Goal: Task Accomplishment & Management: Complete application form

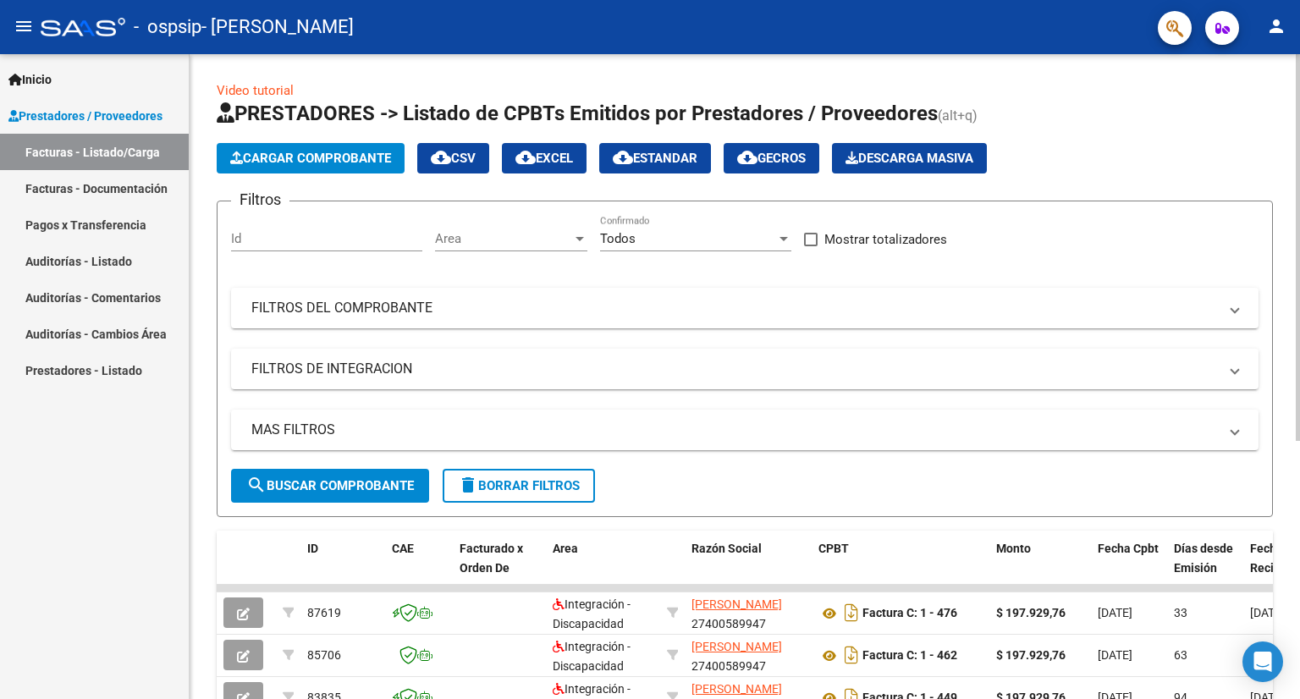
click at [349, 159] on span "Cargar Comprobante" at bounding box center [310, 158] width 161 height 15
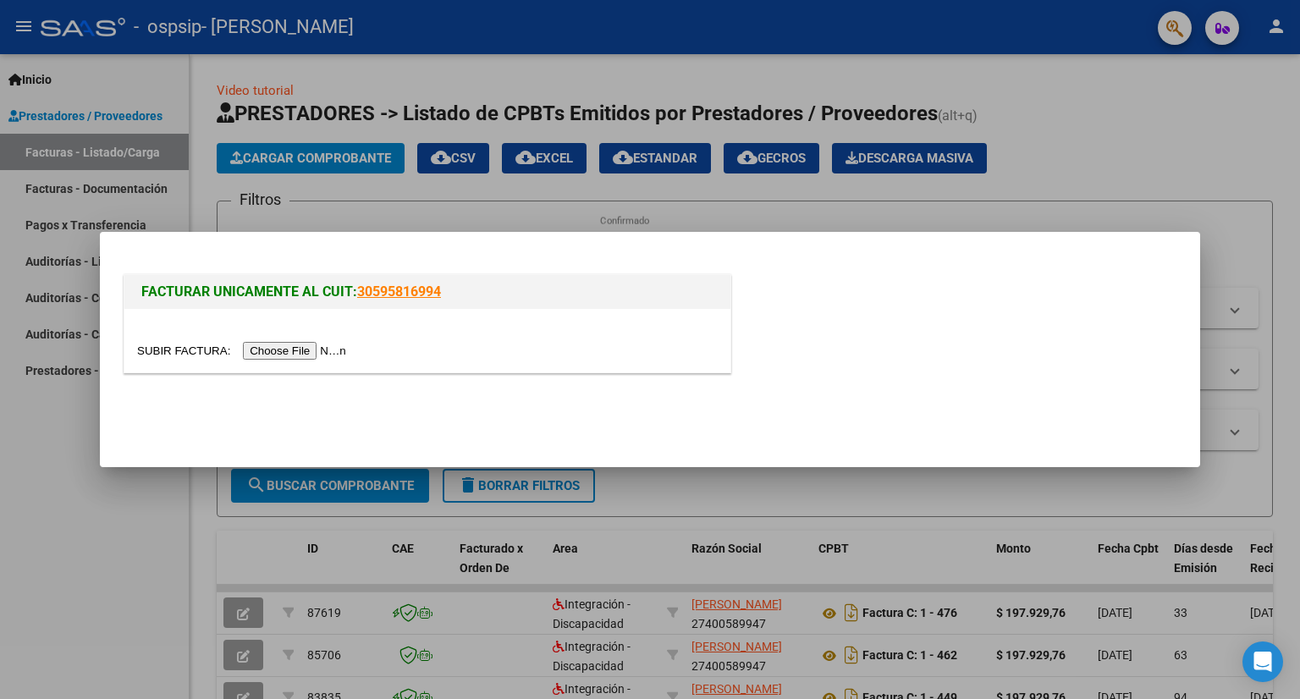
click at [316, 349] on input "file" at bounding box center [244, 351] width 214 height 18
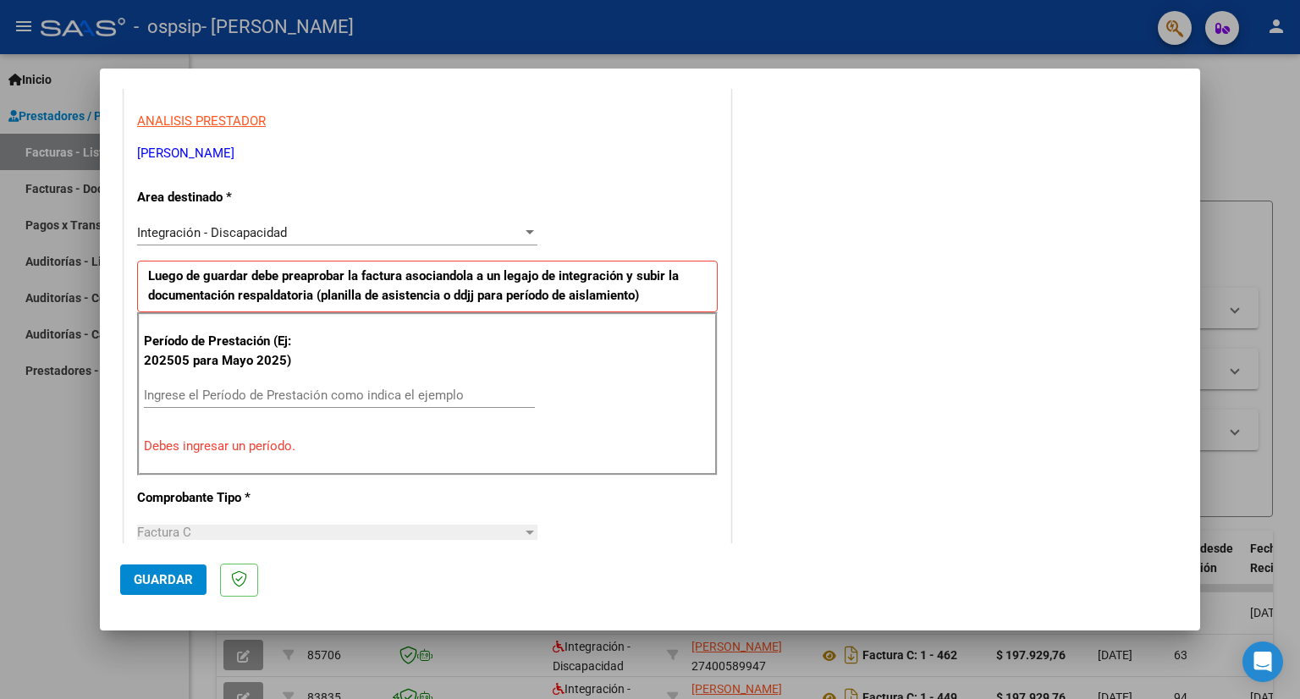
scroll to position [338, 0]
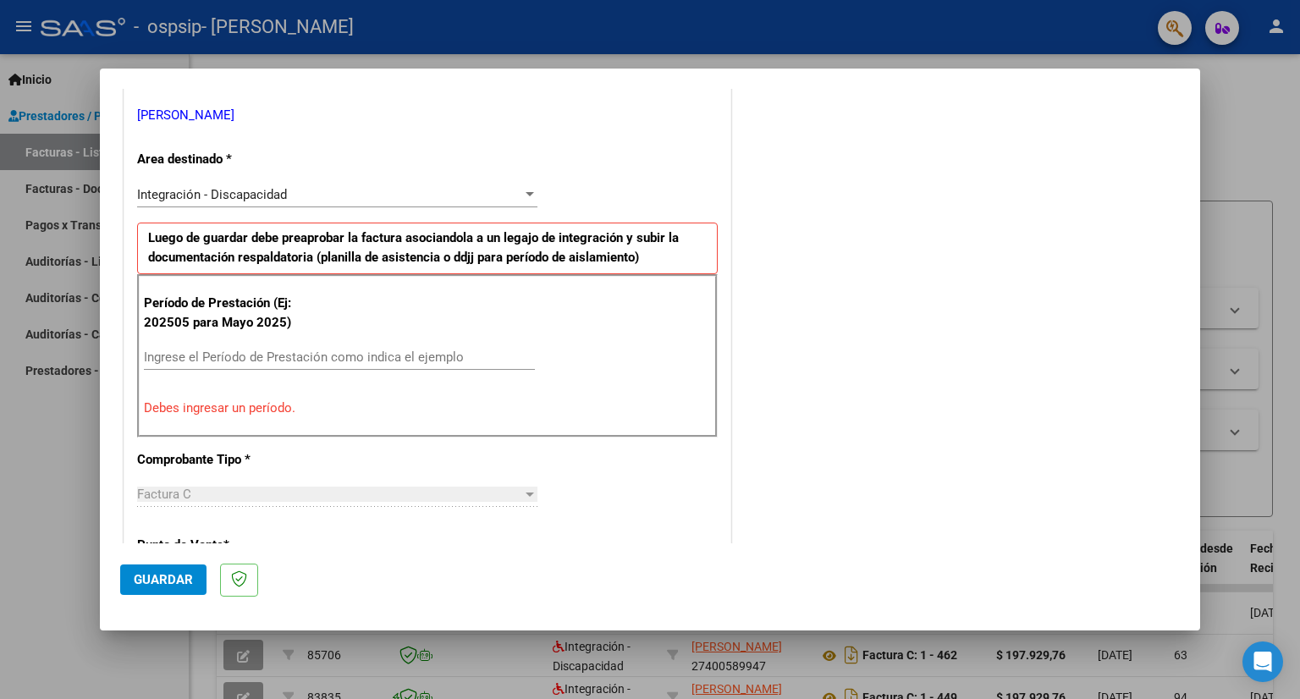
click at [369, 350] on input "Ingrese el Período de Prestación como indica el ejemplo" at bounding box center [339, 356] width 391 height 15
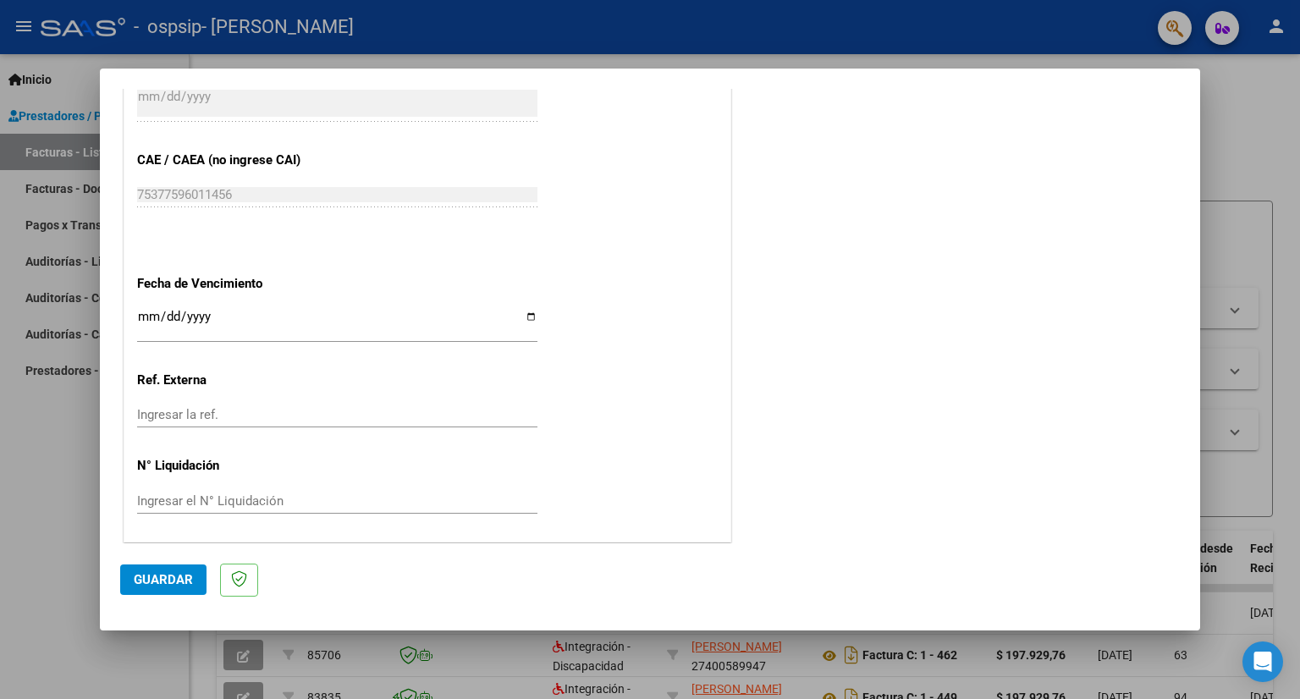
scroll to position [1032, 0]
type input "202508"
click at [213, 322] on input "Ingresar la fecha" at bounding box center [337, 323] width 400 height 27
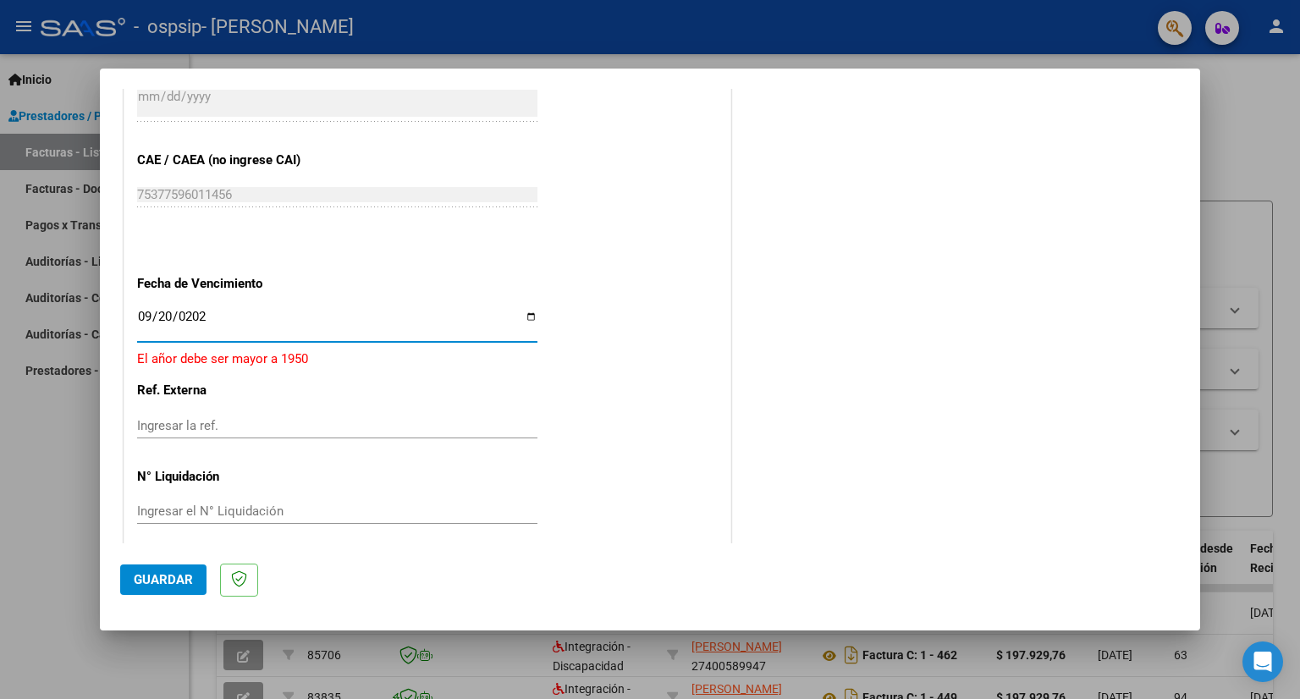
type input "[DATE]"
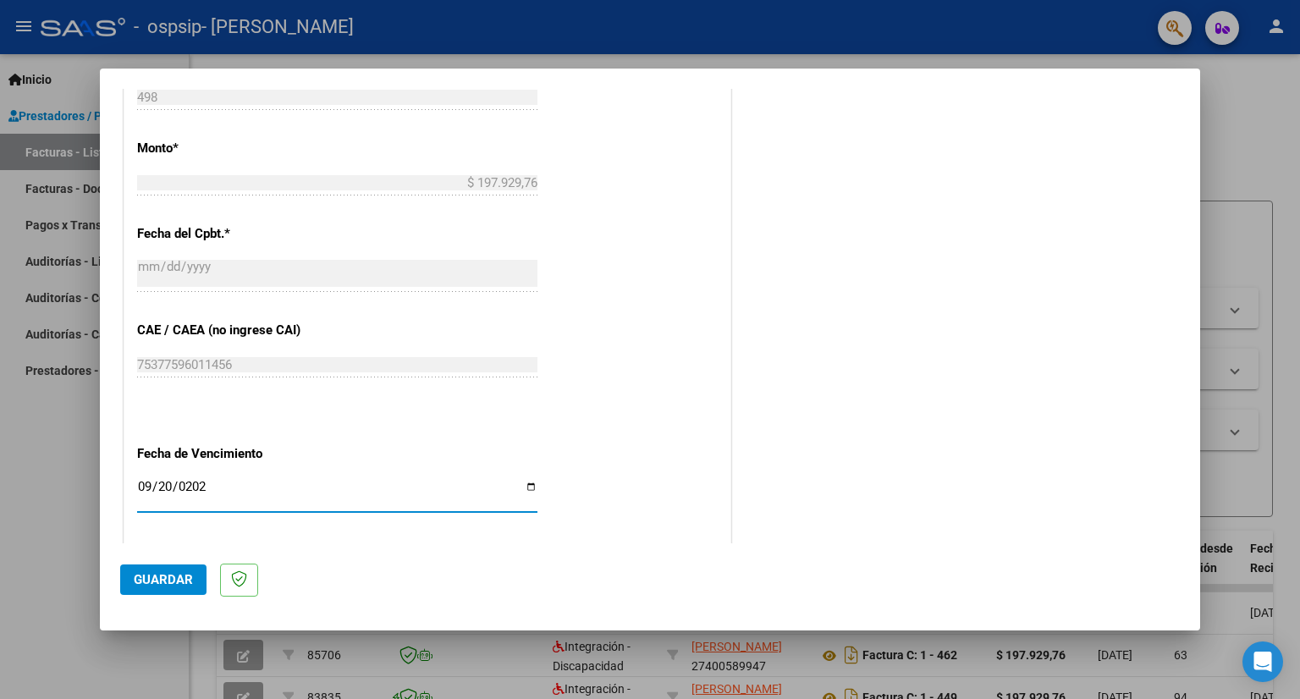
scroll to position [863, 0]
click at [168, 571] on button "Guardar" at bounding box center [163, 579] width 86 height 30
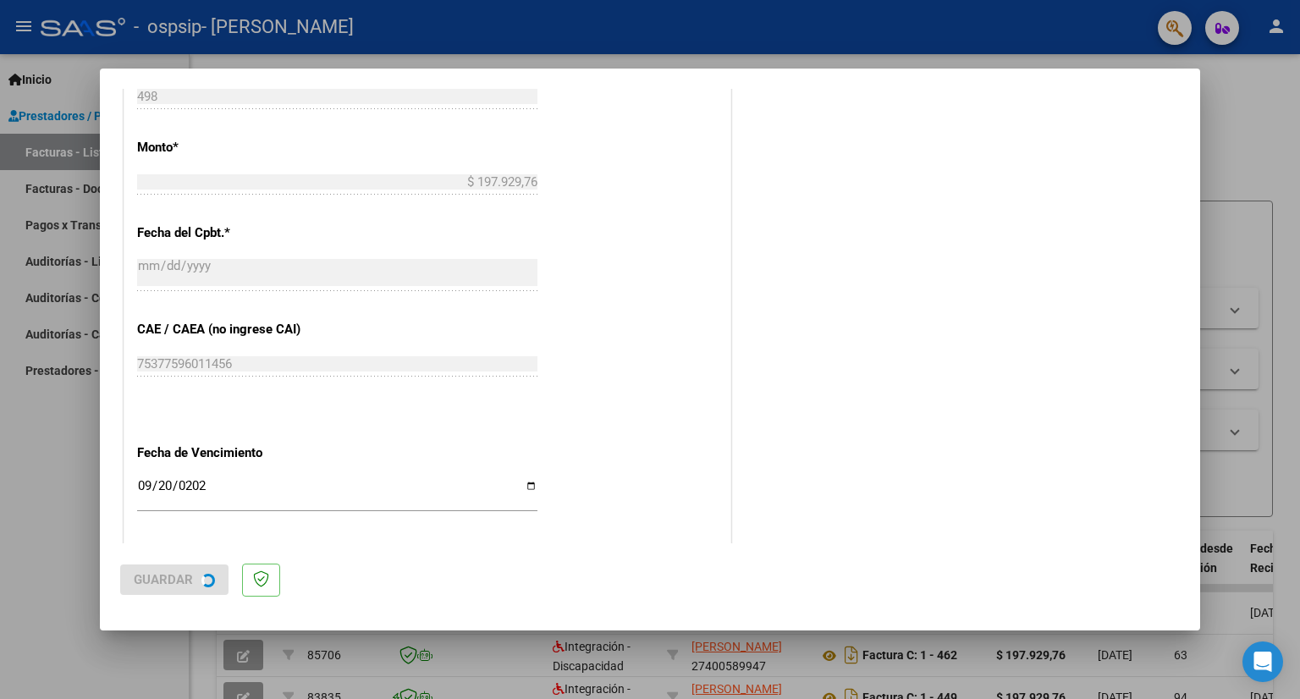
scroll to position [0, 0]
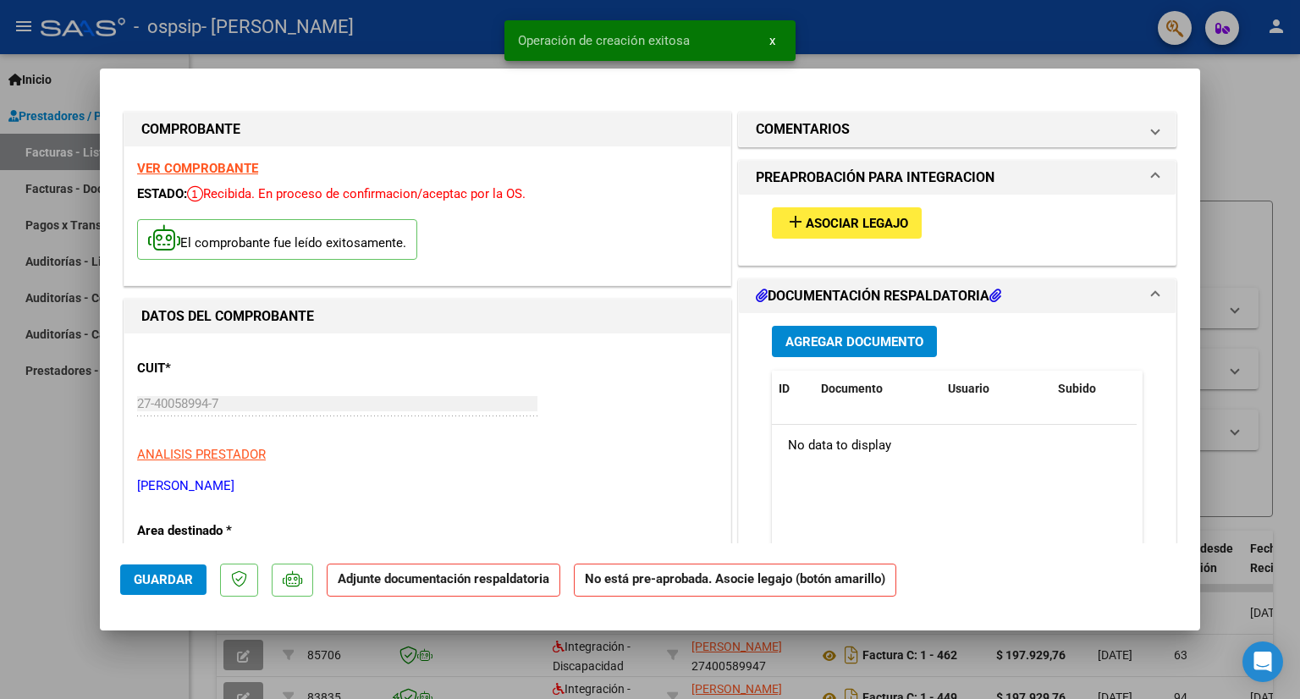
click at [843, 227] on span "Asociar Legajo" at bounding box center [856, 223] width 102 height 15
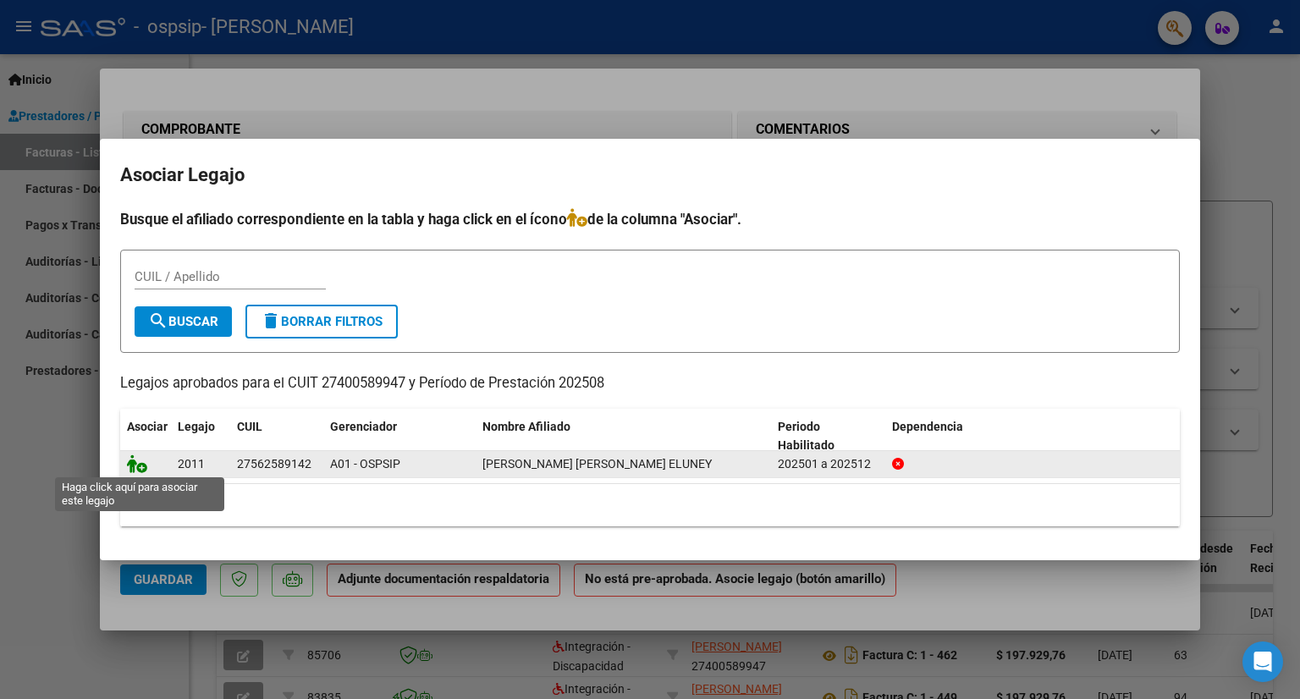
click at [142, 470] on icon at bounding box center [137, 463] width 20 height 19
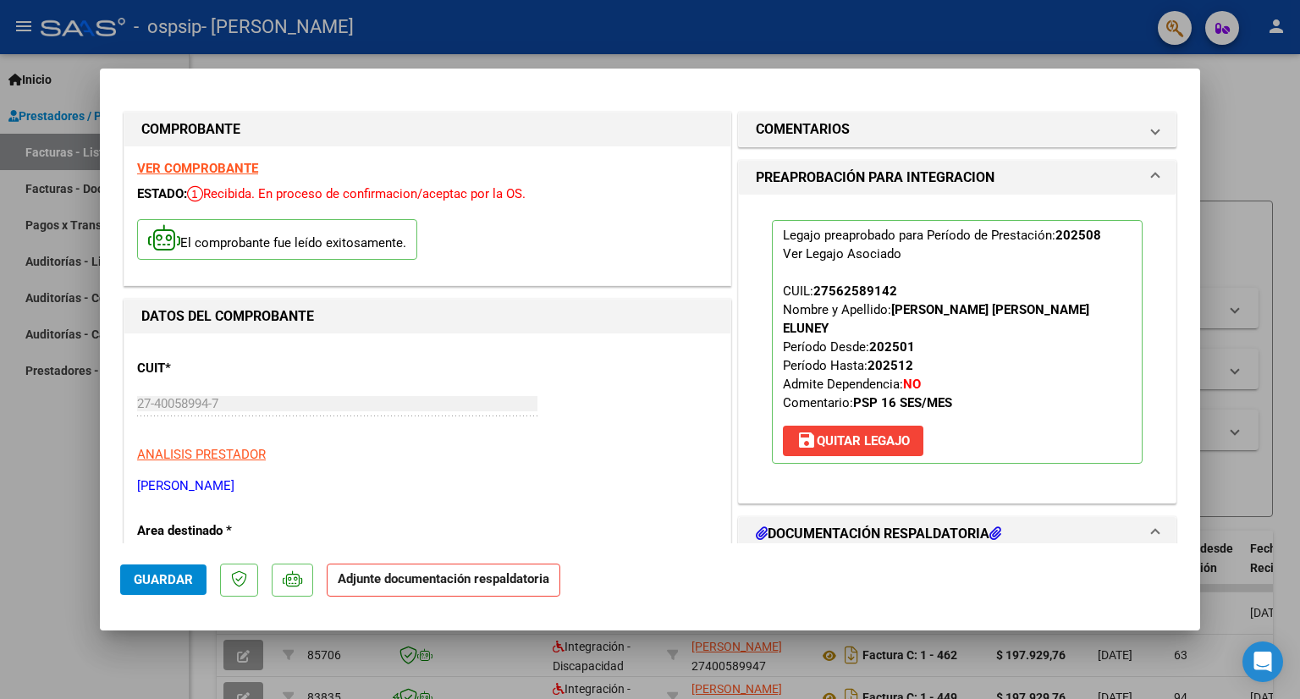
click at [143, 590] on button "Guardar" at bounding box center [163, 579] width 86 height 30
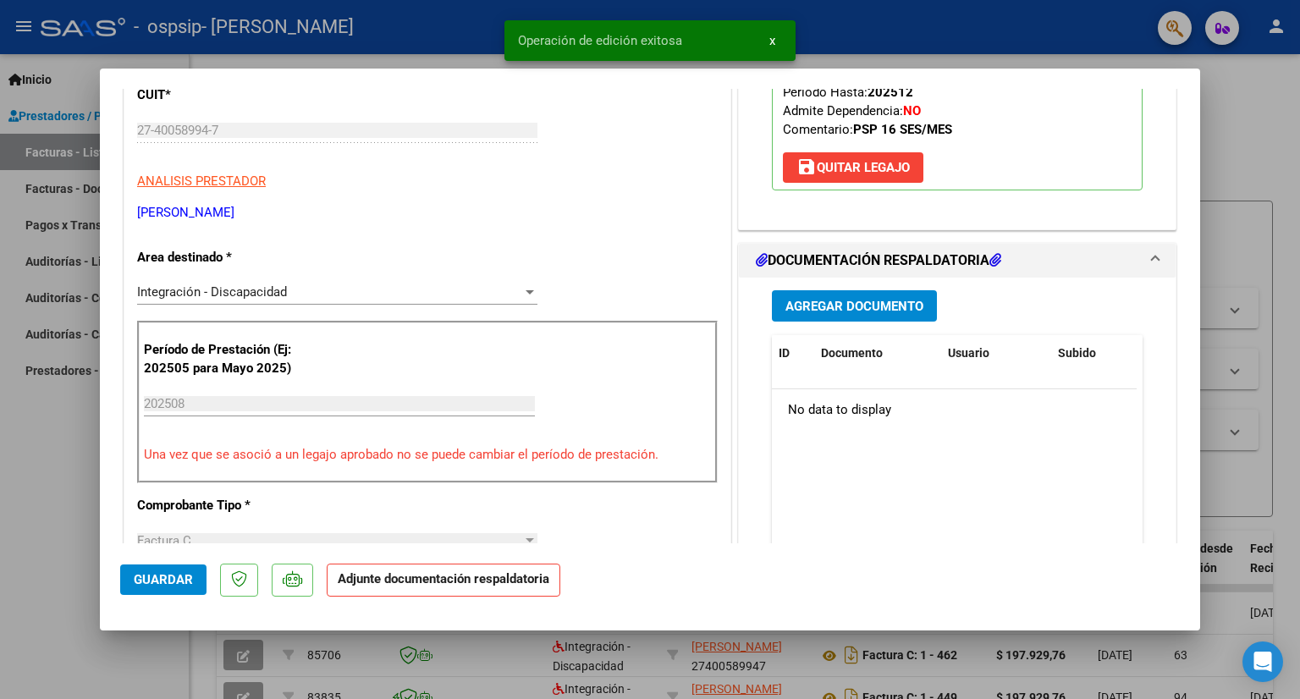
scroll to position [169, 0]
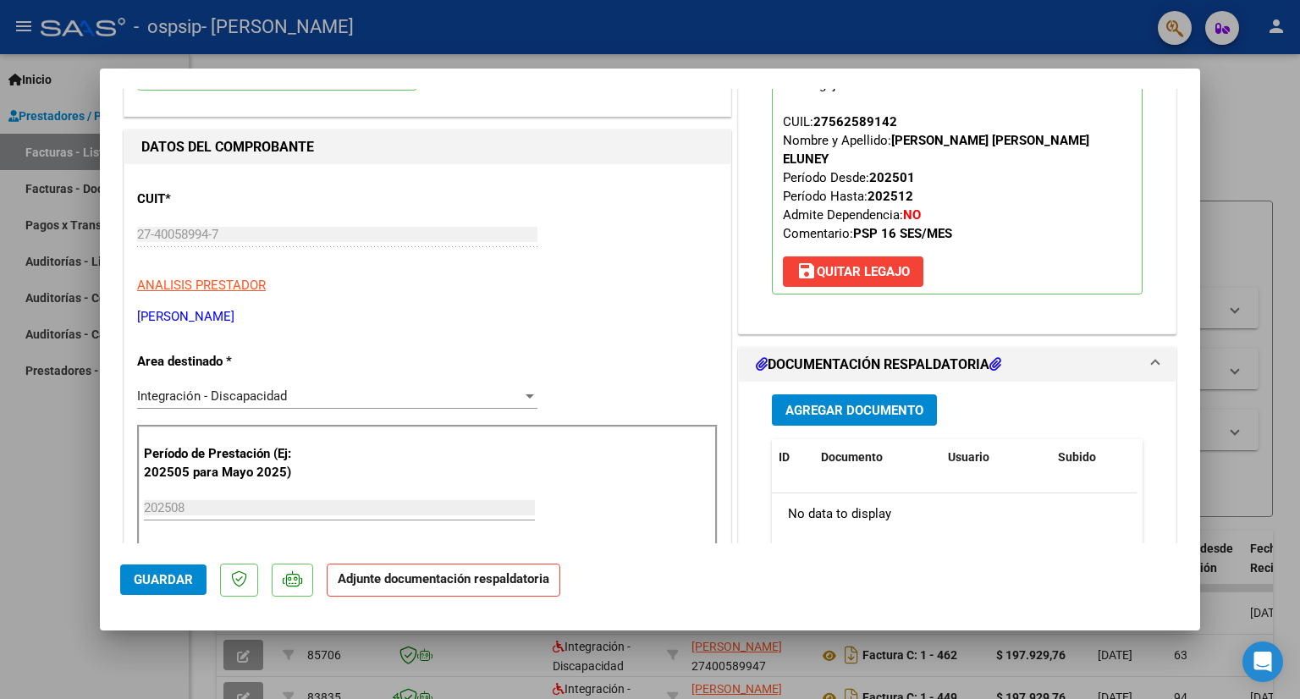
click at [1106, 35] on div at bounding box center [650, 349] width 1300 height 699
type input "$ 0,00"
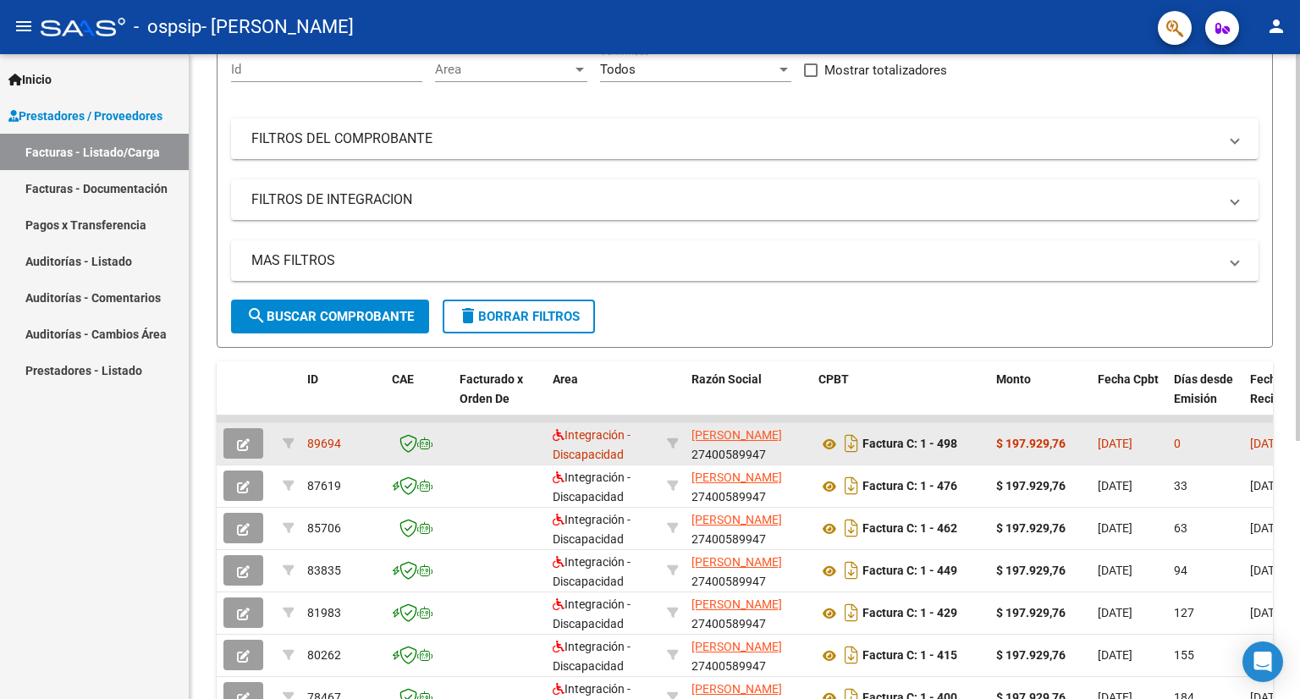
click at [1087, 441] on datatable-body-cell "$ 197.929,76" at bounding box center [1040, 443] width 102 height 41
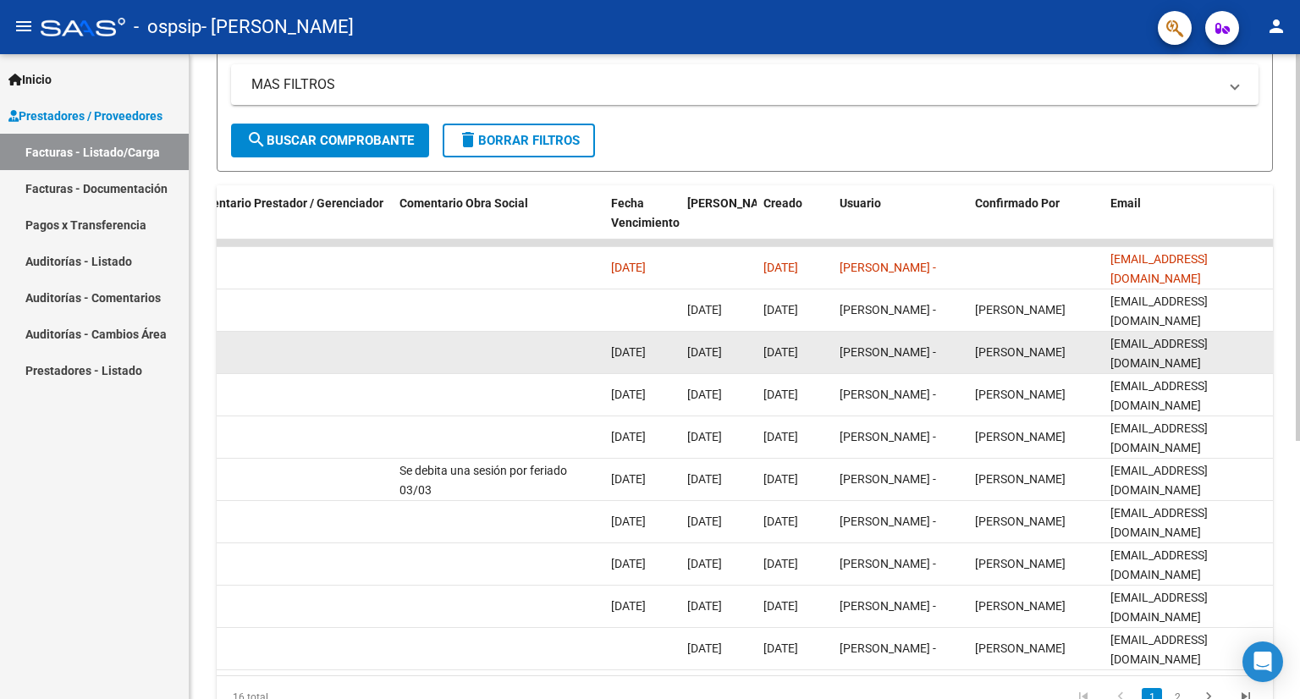
scroll to position [261, 0]
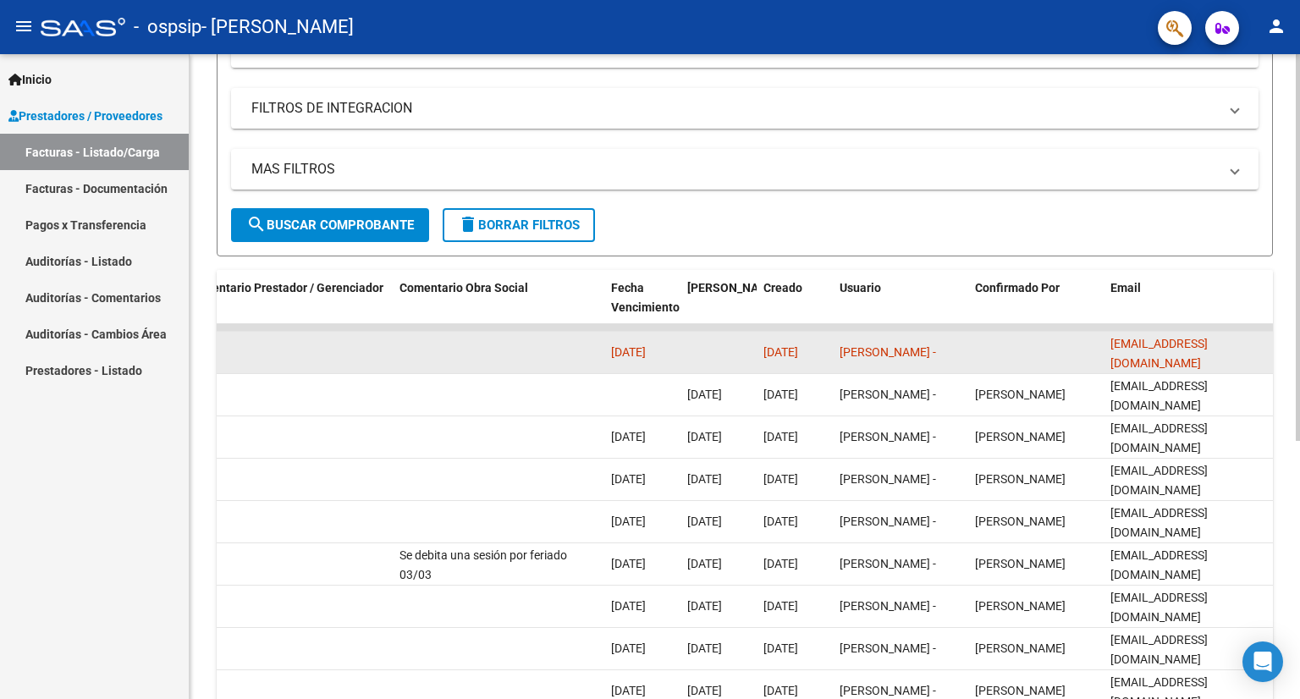
click at [761, 354] on datatable-body-cell "[DATE]" at bounding box center [794, 352] width 76 height 41
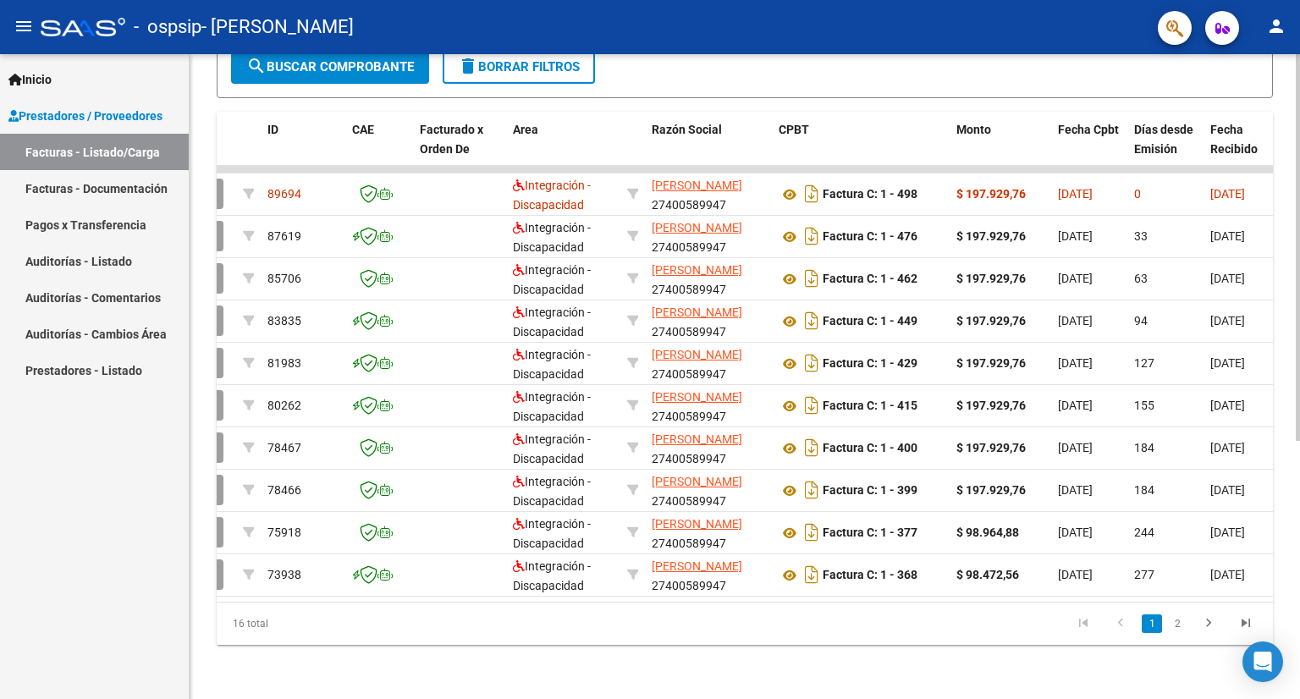
scroll to position [0, 0]
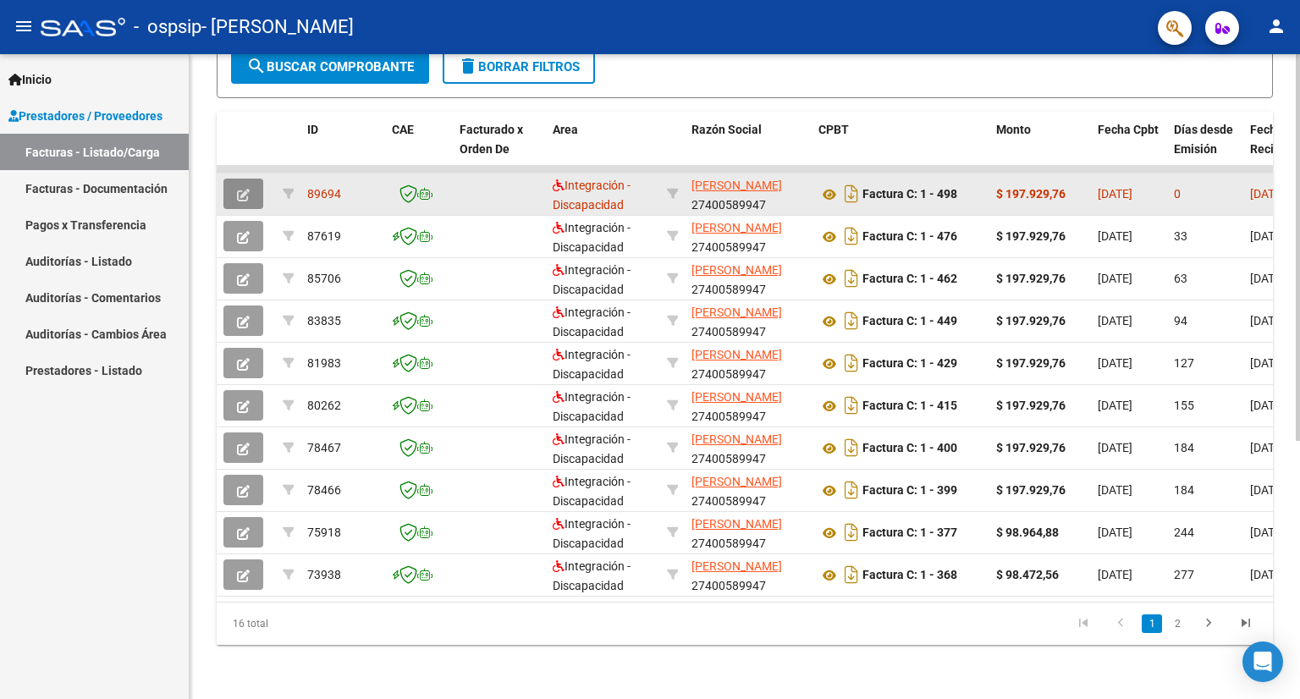
click at [237, 189] on icon "button" at bounding box center [243, 195] width 13 height 13
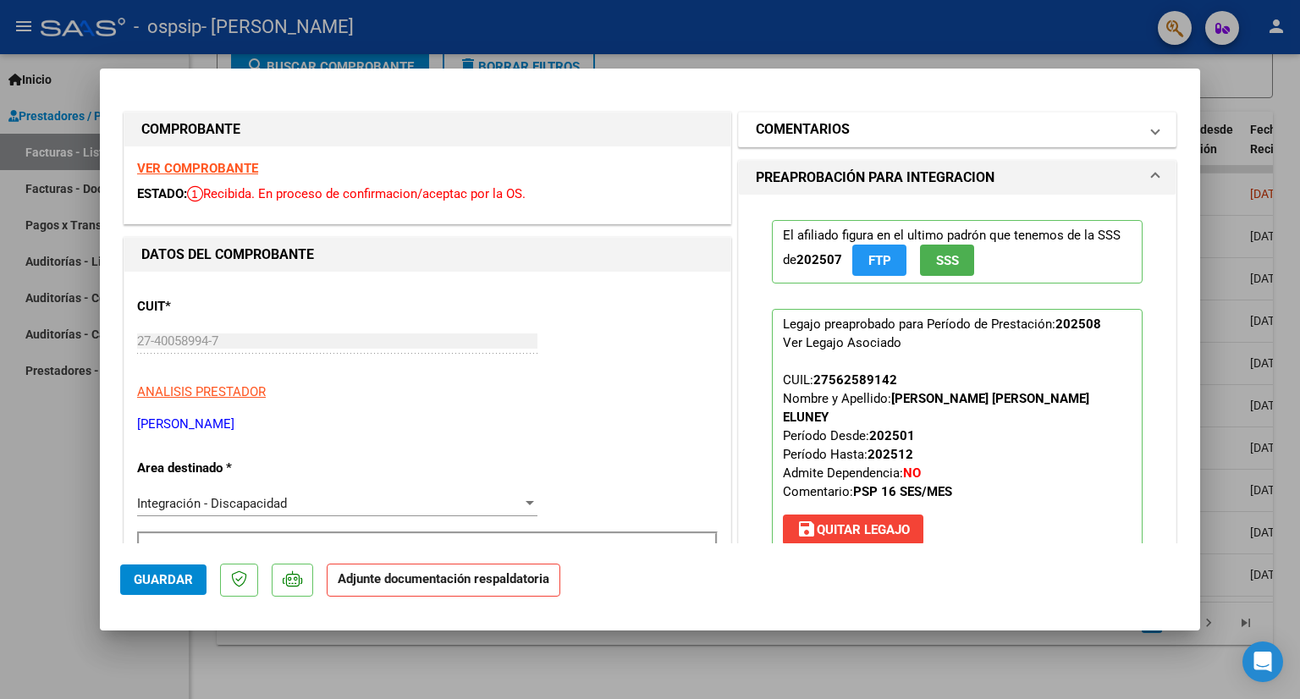
click at [875, 132] on mat-panel-title "COMENTARIOS" at bounding box center [947, 129] width 382 height 20
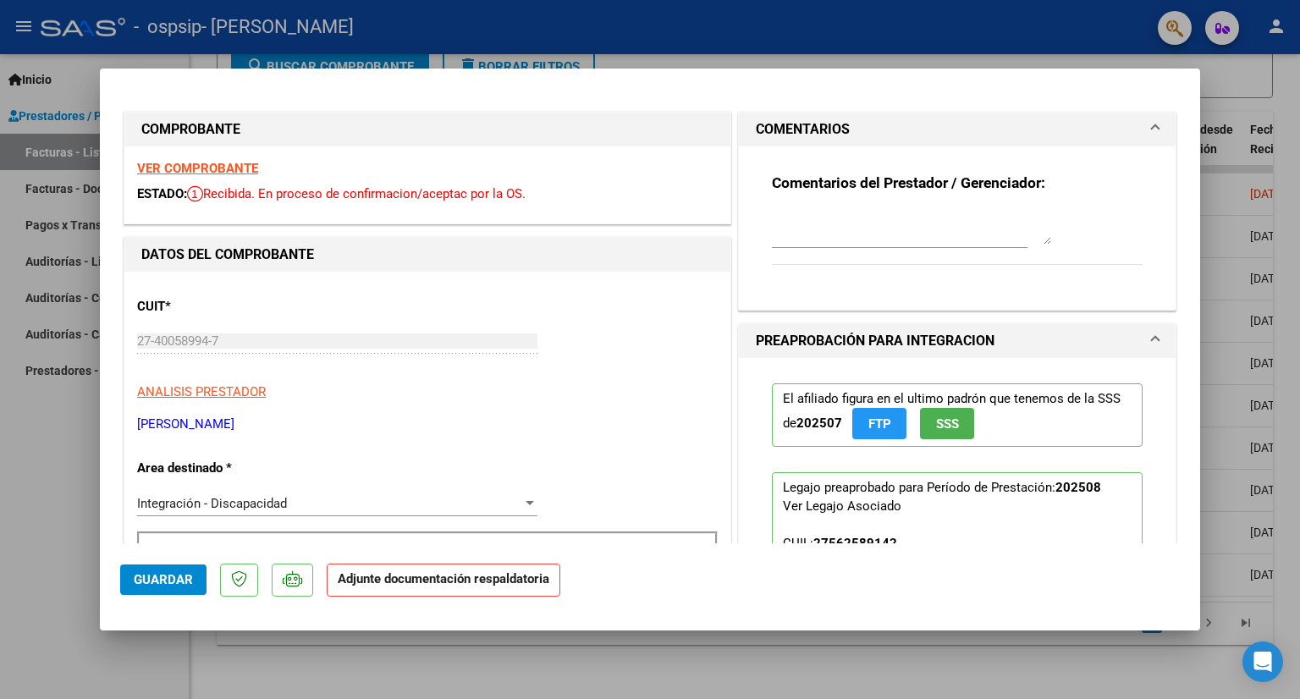
click at [875, 132] on mat-panel-title "COMENTARIOS" at bounding box center [947, 129] width 382 height 20
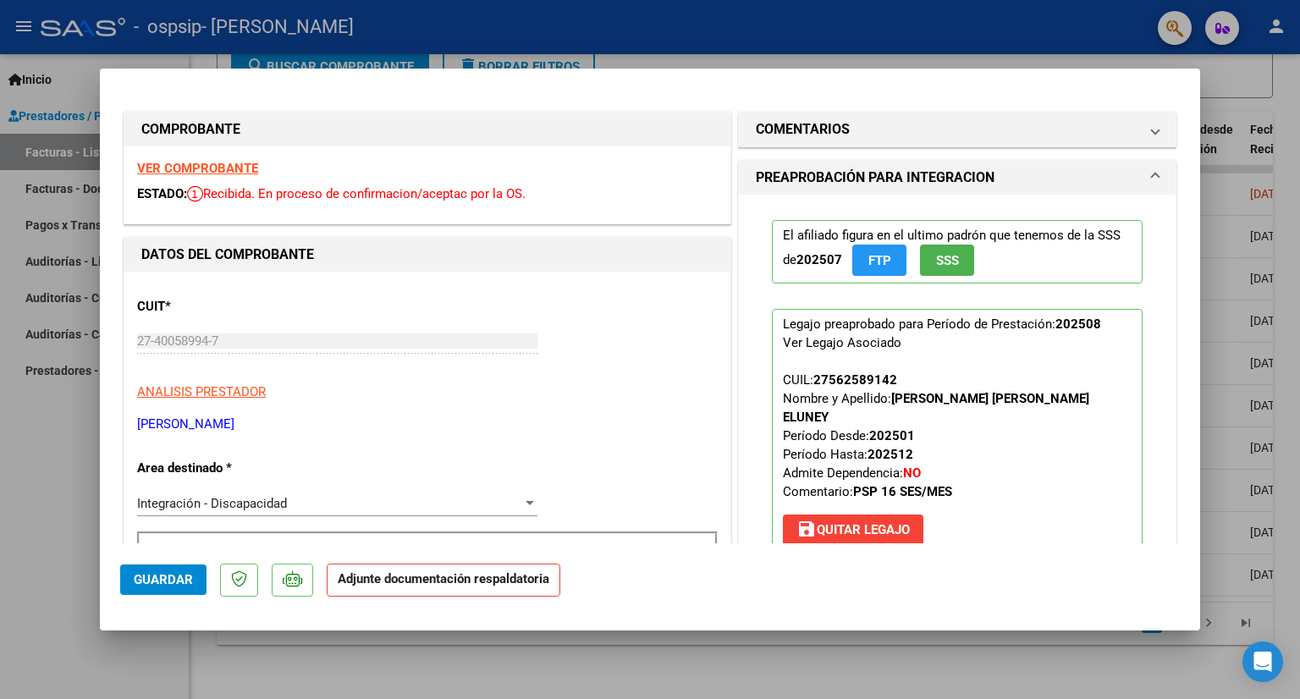
click at [864, 184] on h1 "PREAPROBACIÓN PARA INTEGRACION" at bounding box center [875, 178] width 239 height 20
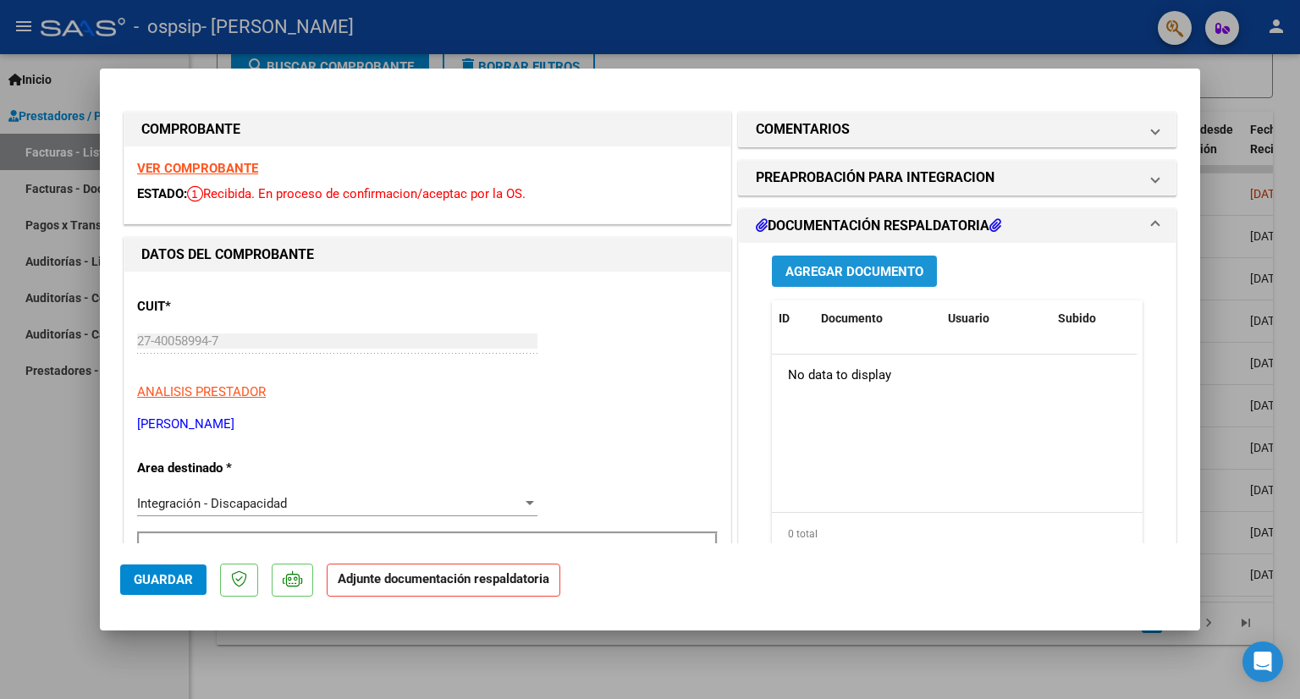
click at [802, 278] on span "Agregar Documento" at bounding box center [854, 271] width 138 height 15
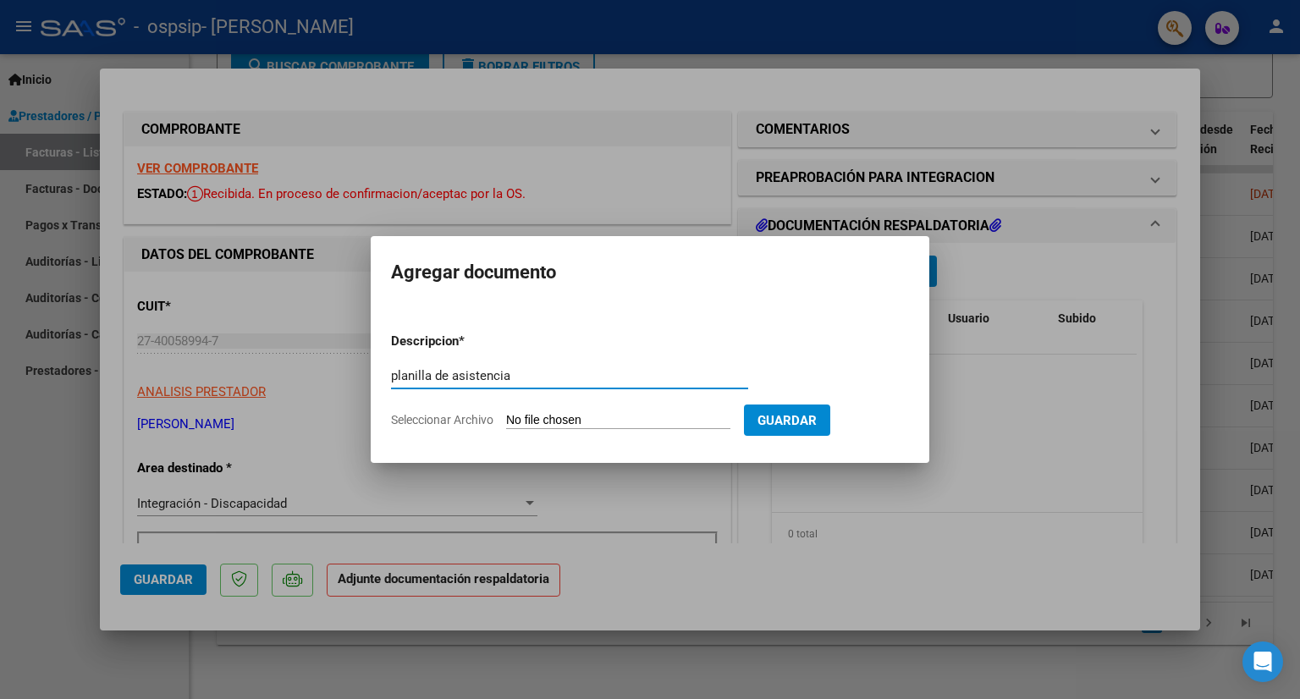
type input "planilla de asistencia"
click at [646, 421] on input "Seleccionar Archivo" at bounding box center [618, 421] width 224 height 16
type input "C:\fakepath\asistencia [PERSON_NAME].pdf"
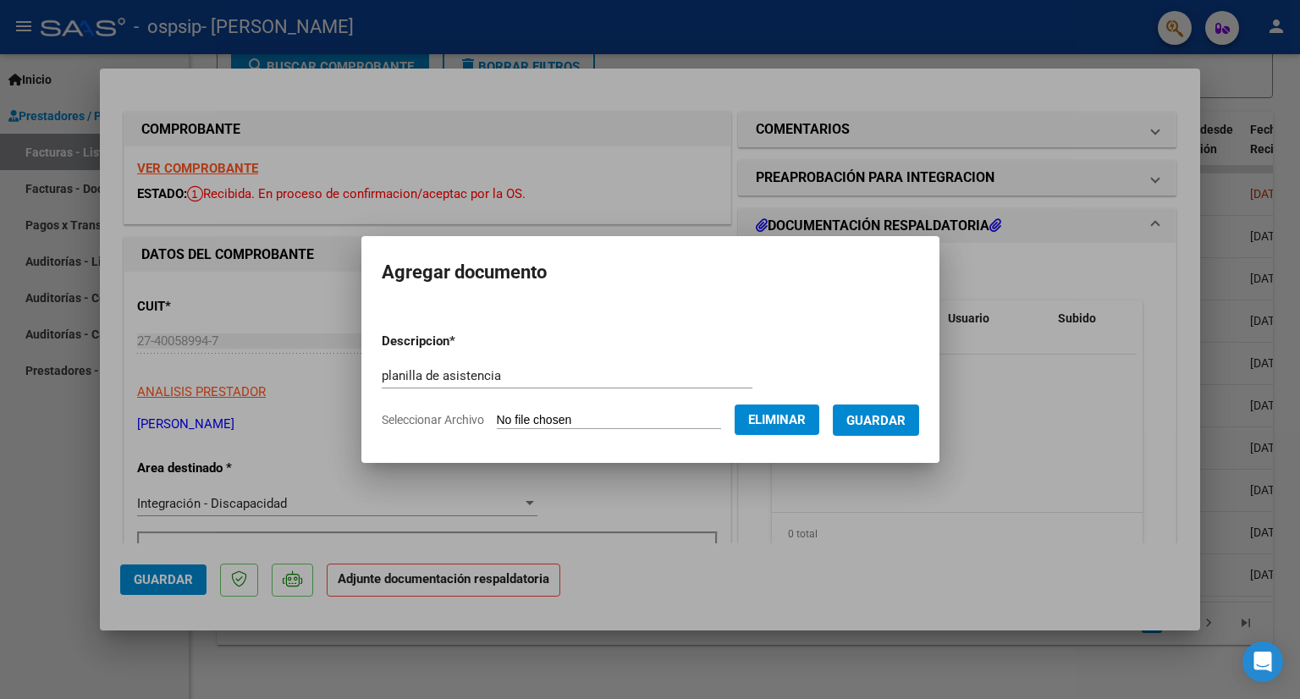
click at [882, 413] on span "Guardar" at bounding box center [875, 420] width 59 height 15
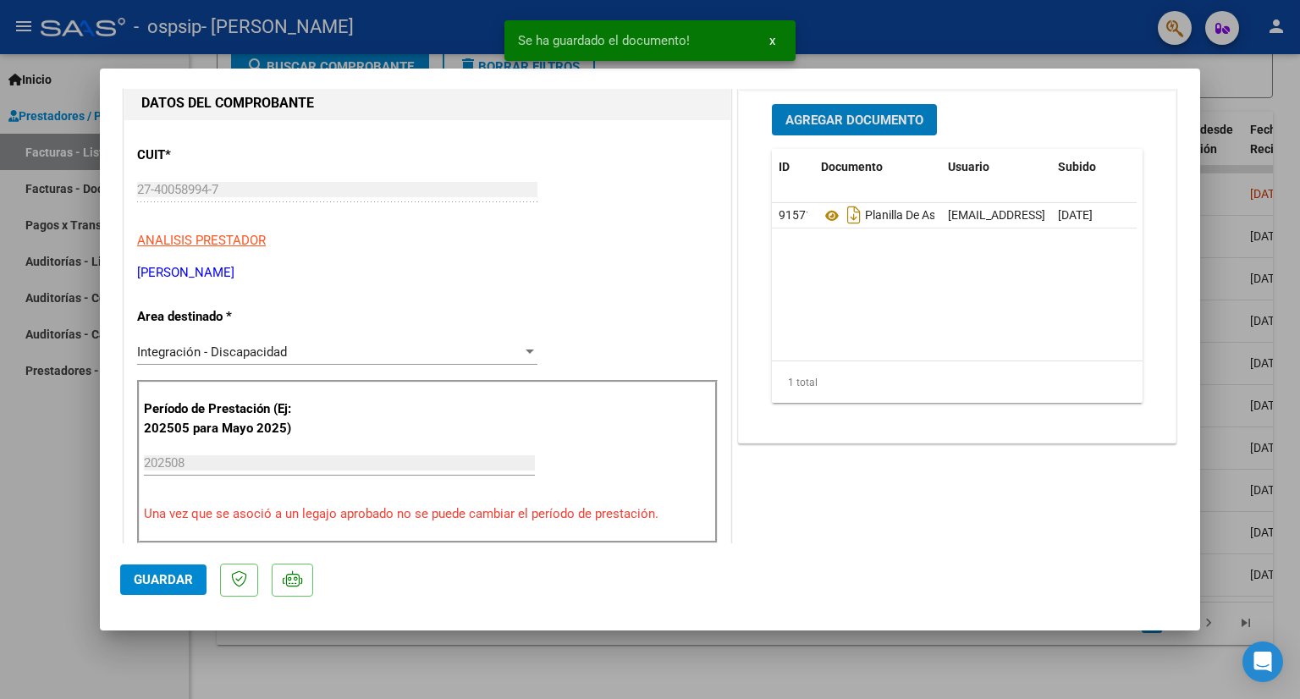
scroll to position [169, 0]
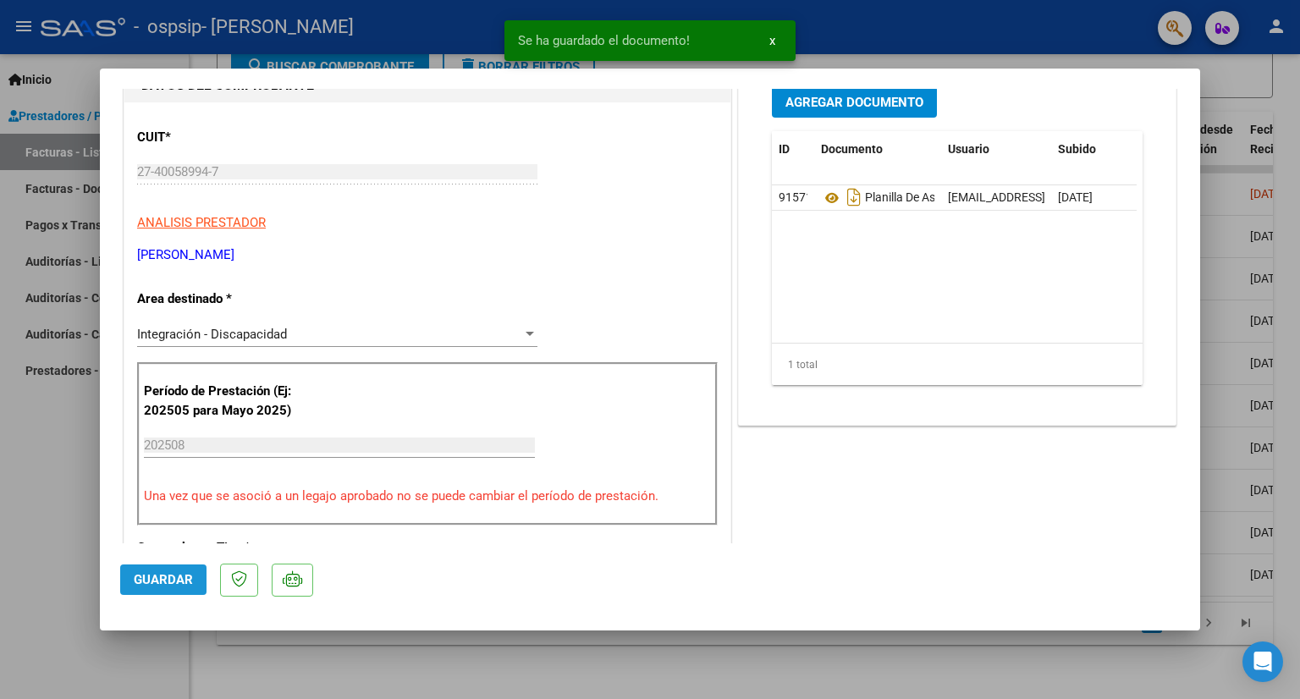
click at [150, 574] on span "Guardar" at bounding box center [163, 579] width 59 height 15
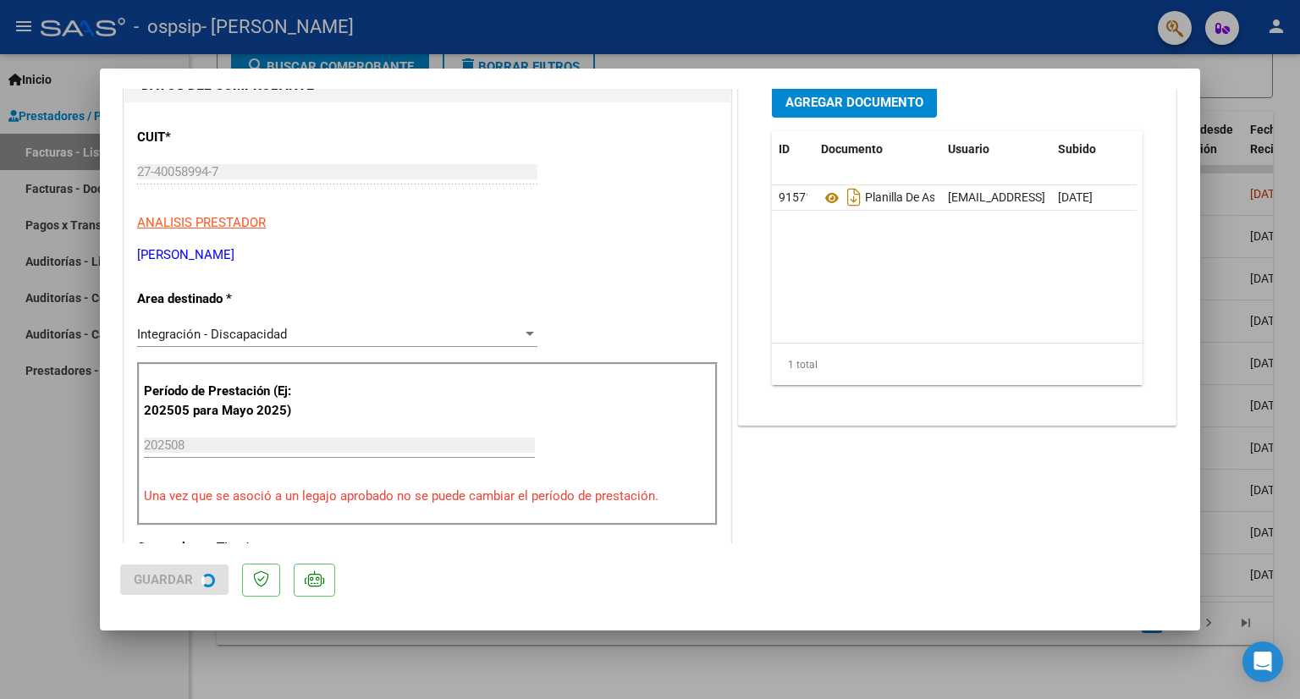
scroll to position [0, 83]
drag, startPoint x: 665, startPoint y: 92, endPoint x: 706, endPoint y: 340, distance: 251.2
click at [690, 82] on mat-dialog-container "COMPROBANTE VER COMPROBANTE ESTADO: Recibida. En proceso de confirmacion/acepta…" at bounding box center [650, 349] width 1100 height 561
click at [765, 51] on div at bounding box center [650, 349] width 1300 height 699
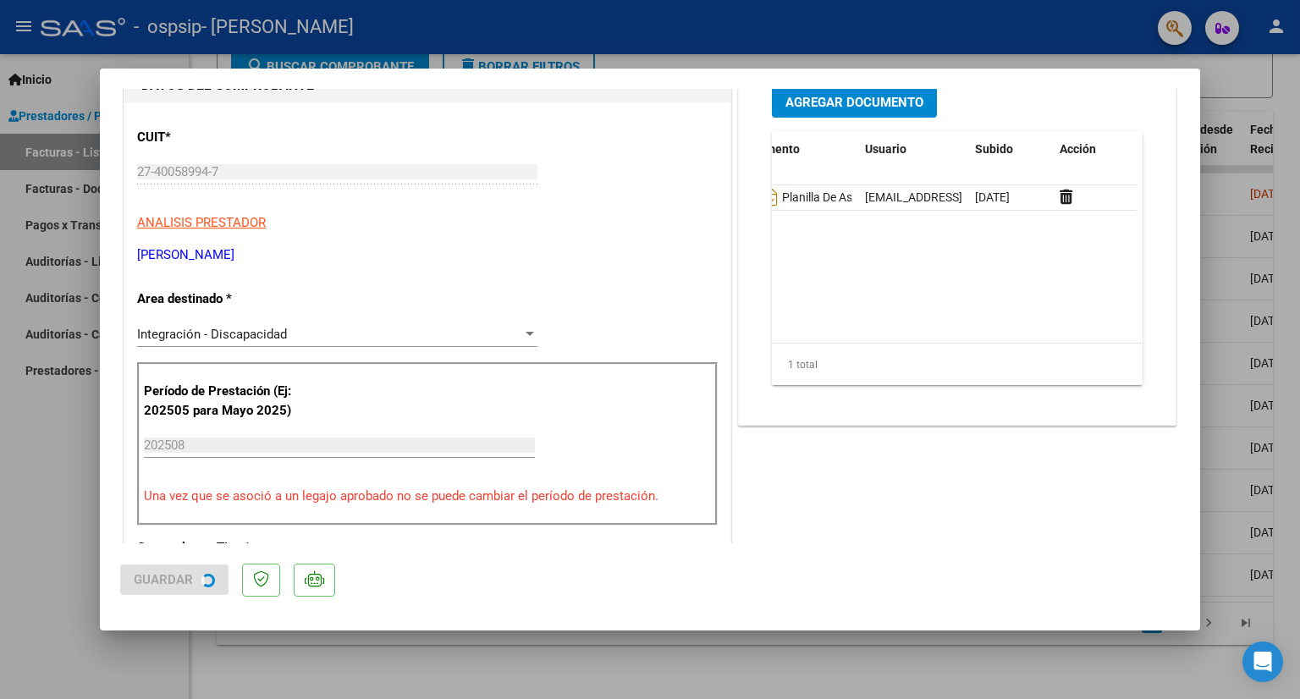
type input "$ 0,00"
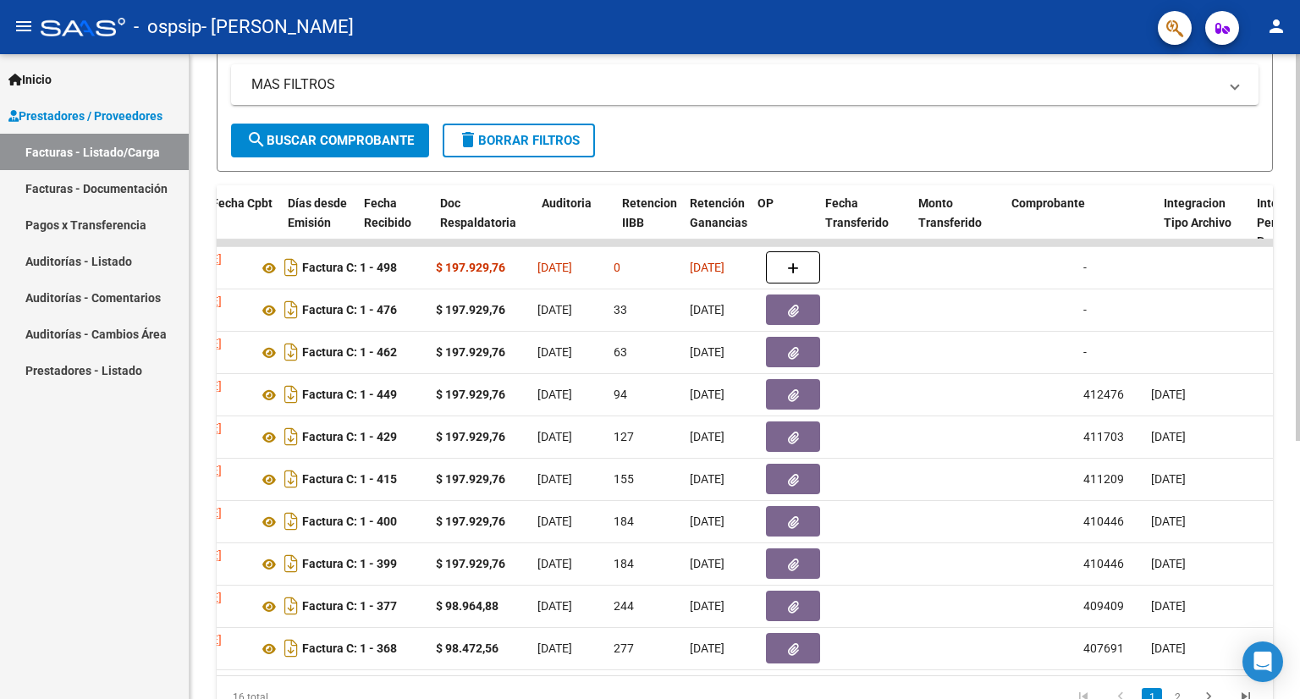
scroll to position [0, 1015]
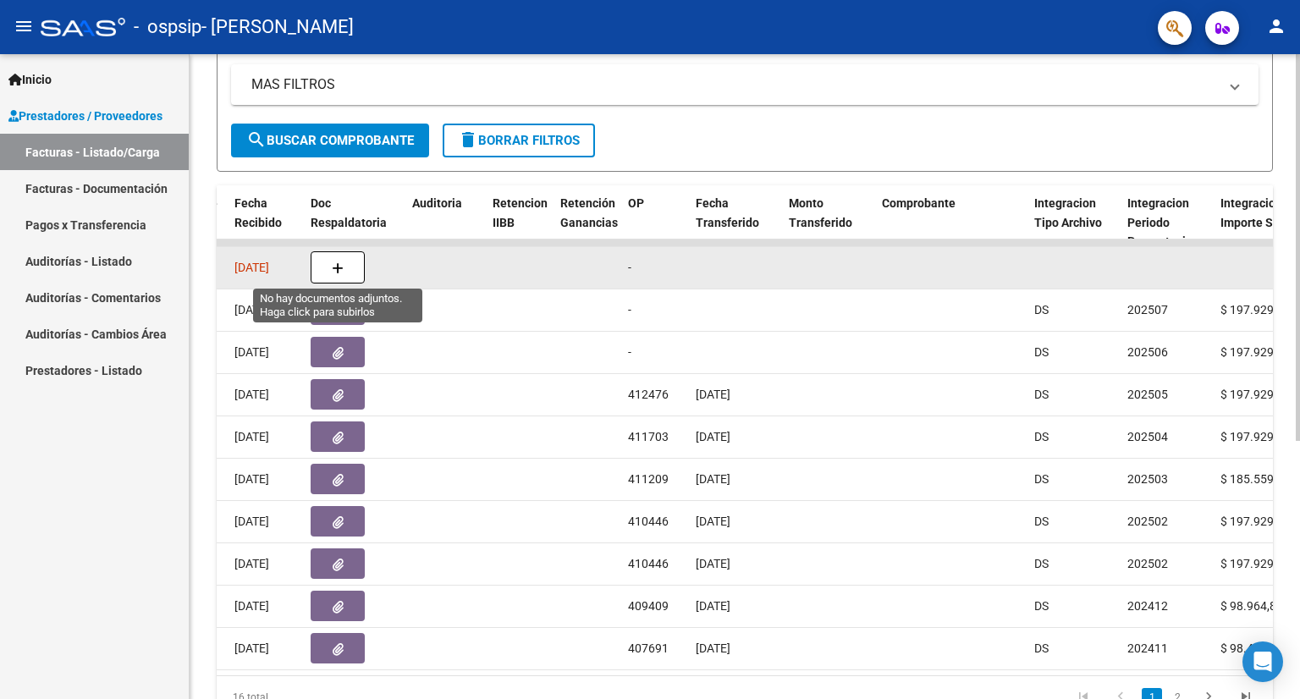
click at [342, 262] on icon "button" at bounding box center [338, 268] width 12 height 13
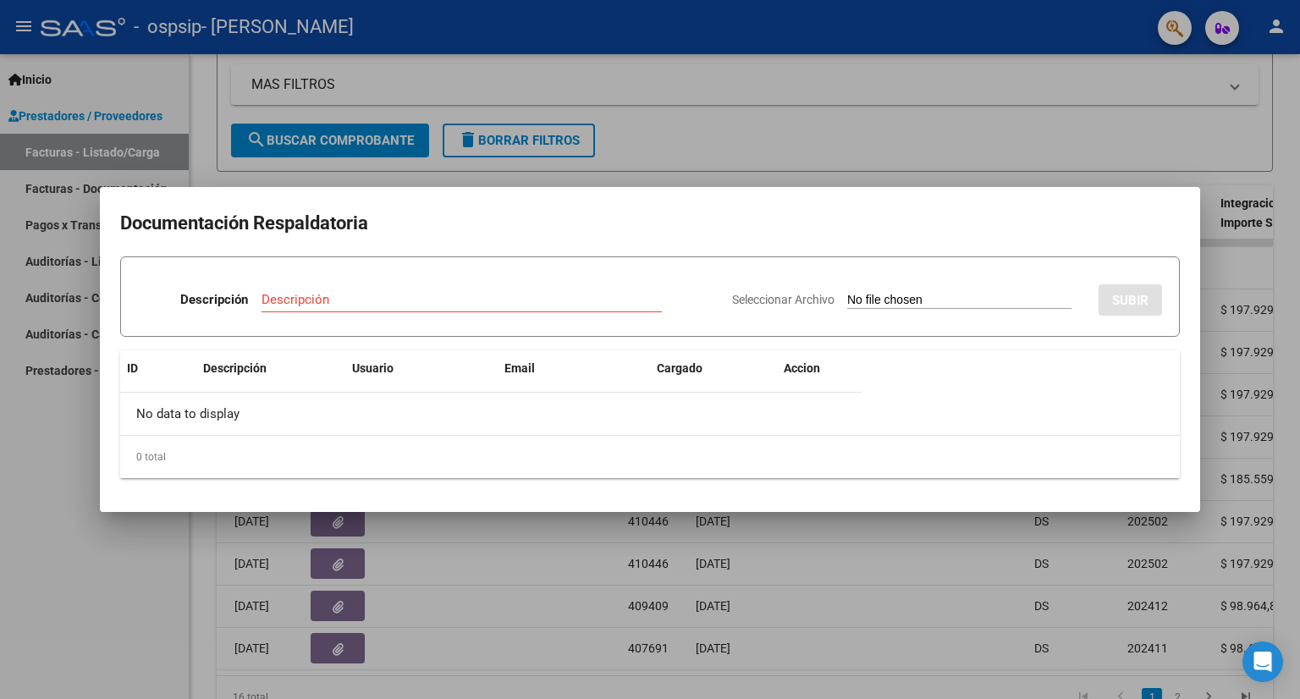
click at [866, 475] on div "0 total" at bounding box center [649, 457] width 1059 height 42
click at [345, 300] on input "Descripción" at bounding box center [461, 299] width 400 height 15
click at [876, 302] on input "Seleccionar Archivo" at bounding box center [959, 301] width 224 height 16
type input "C:\fakepath\asistencia [PERSON_NAME].pdf"
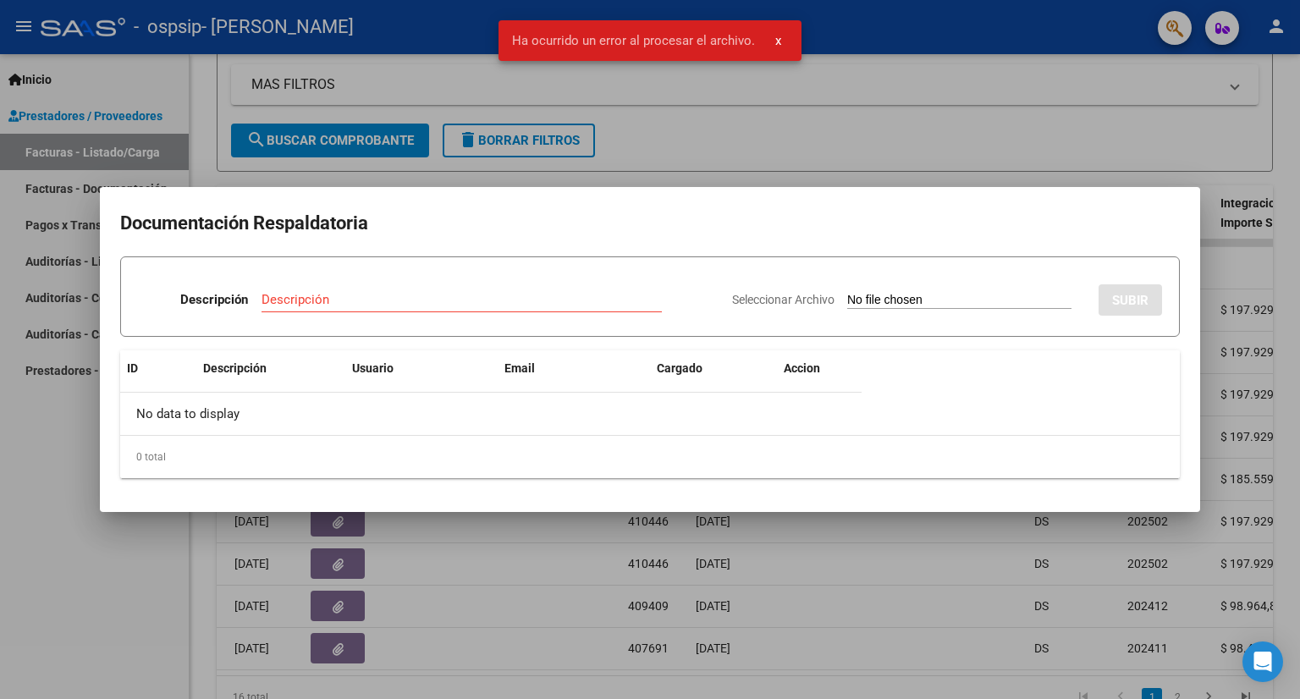
click at [1102, 273] on div "Seleccionar Archivo SUBIR" at bounding box center [947, 297] width 430 height 52
click at [908, 157] on div at bounding box center [650, 349] width 1300 height 699
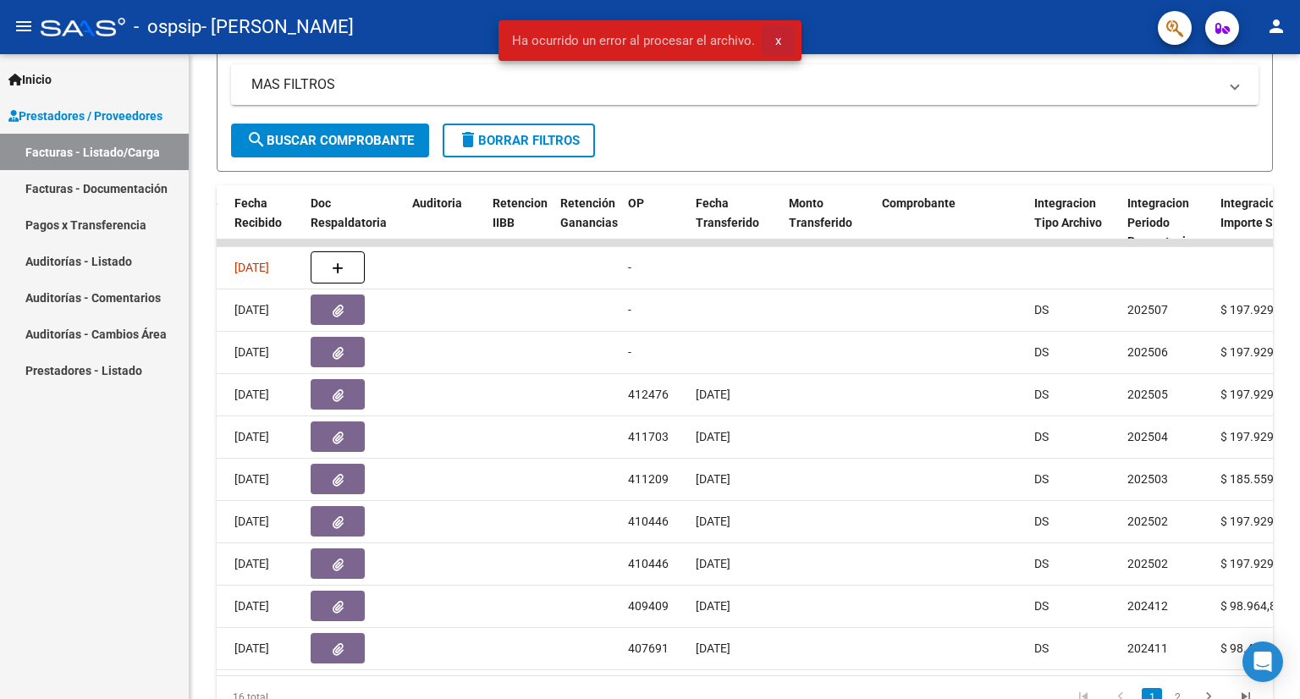
click at [775, 40] on span "x" at bounding box center [778, 40] width 6 height 15
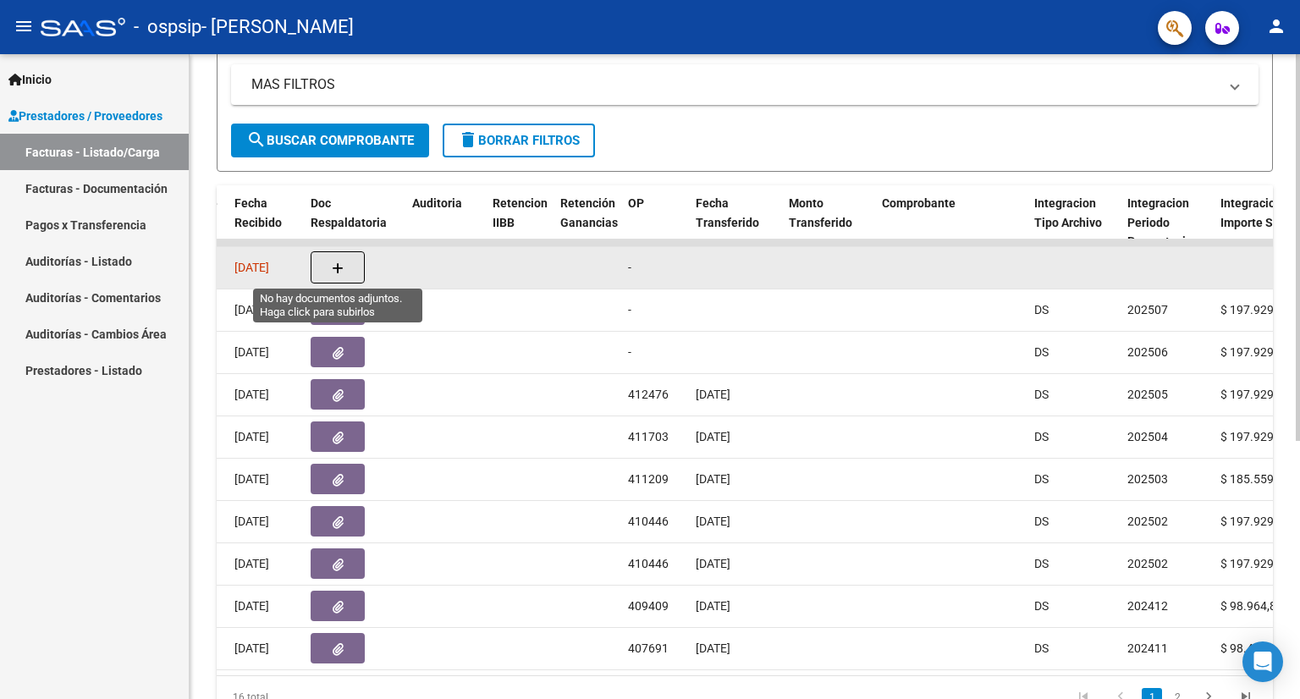
click at [333, 267] on icon "button" at bounding box center [338, 268] width 12 height 13
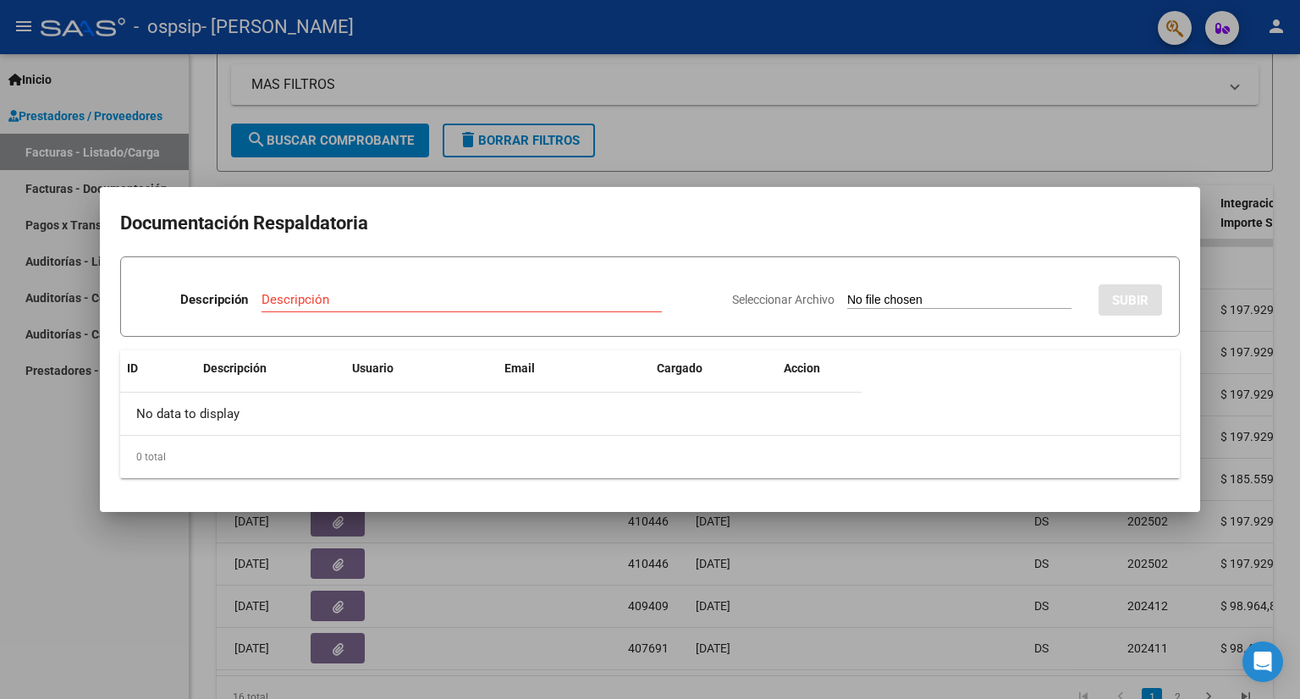
click at [964, 117] on div at bounding box center [650, 349] width 1300 height 699
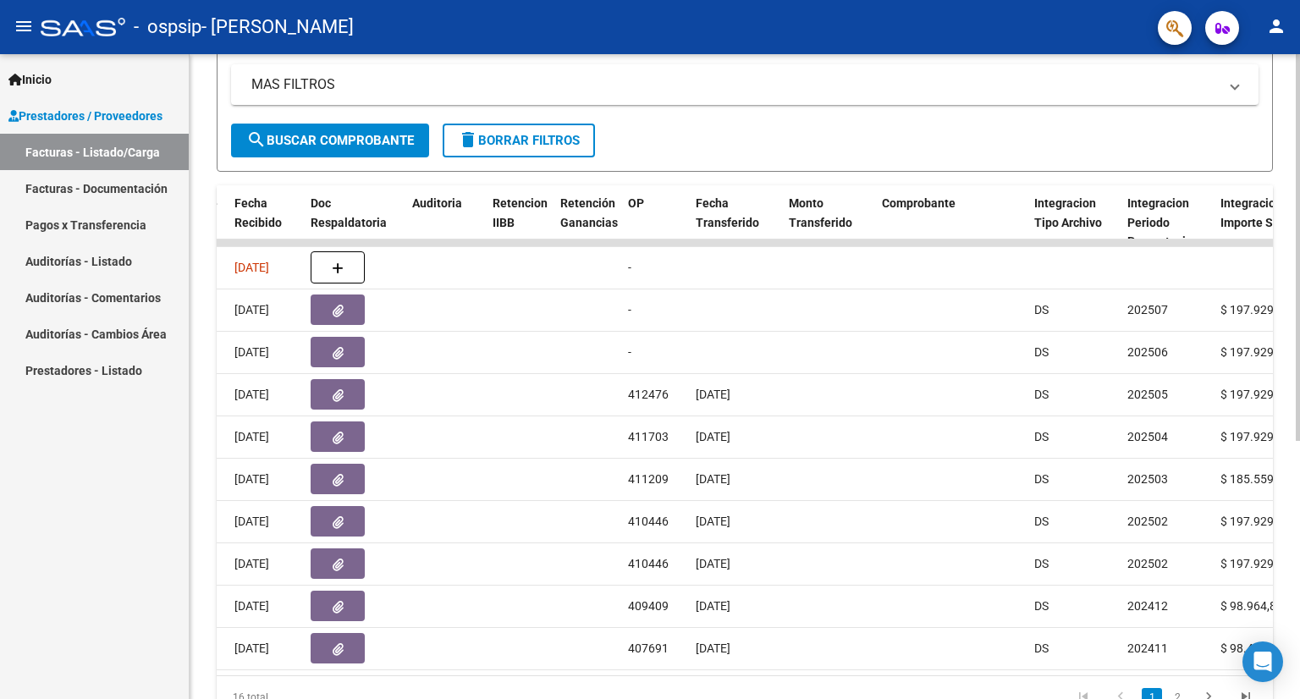
click at [957, 147] on form "Filtros Id Area Area Todos Confirmado Mostrar totalizadores FILTROS DEL COMPROB…" at bounding box center [745, 13] width 1056 height 316
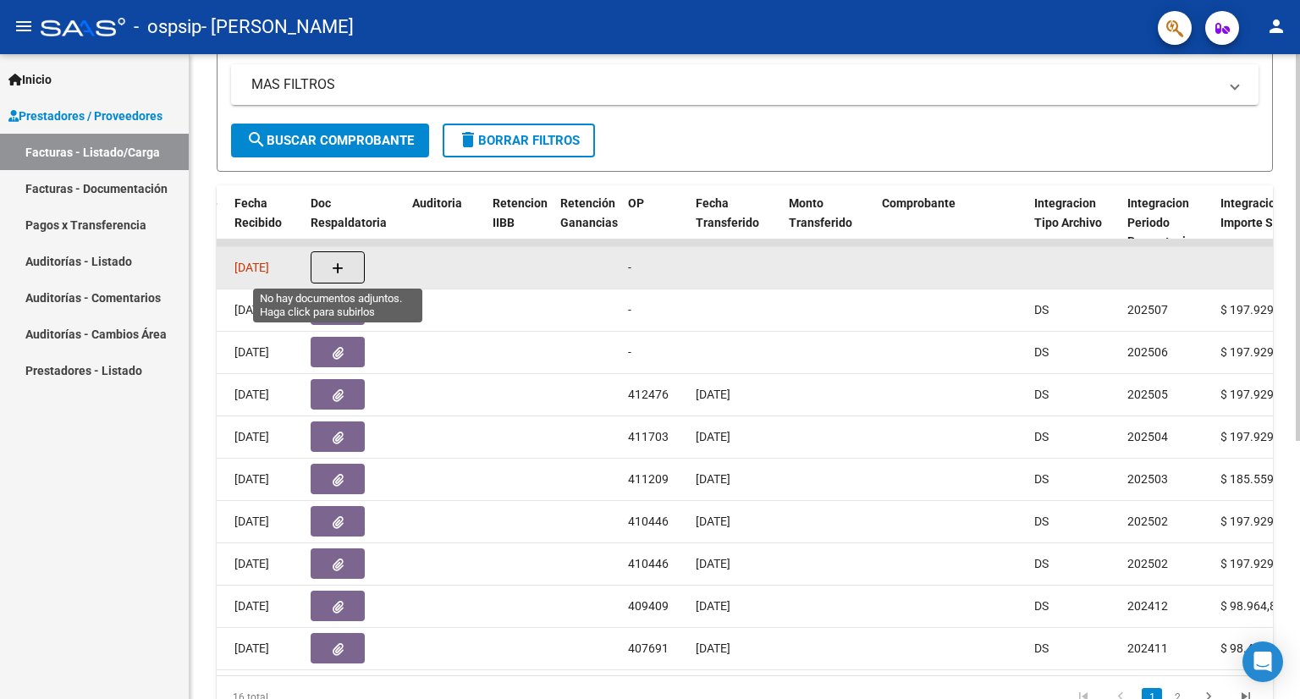
click at [344, 262] on button "button" at bounding box center [338, 267] width 54 height 32
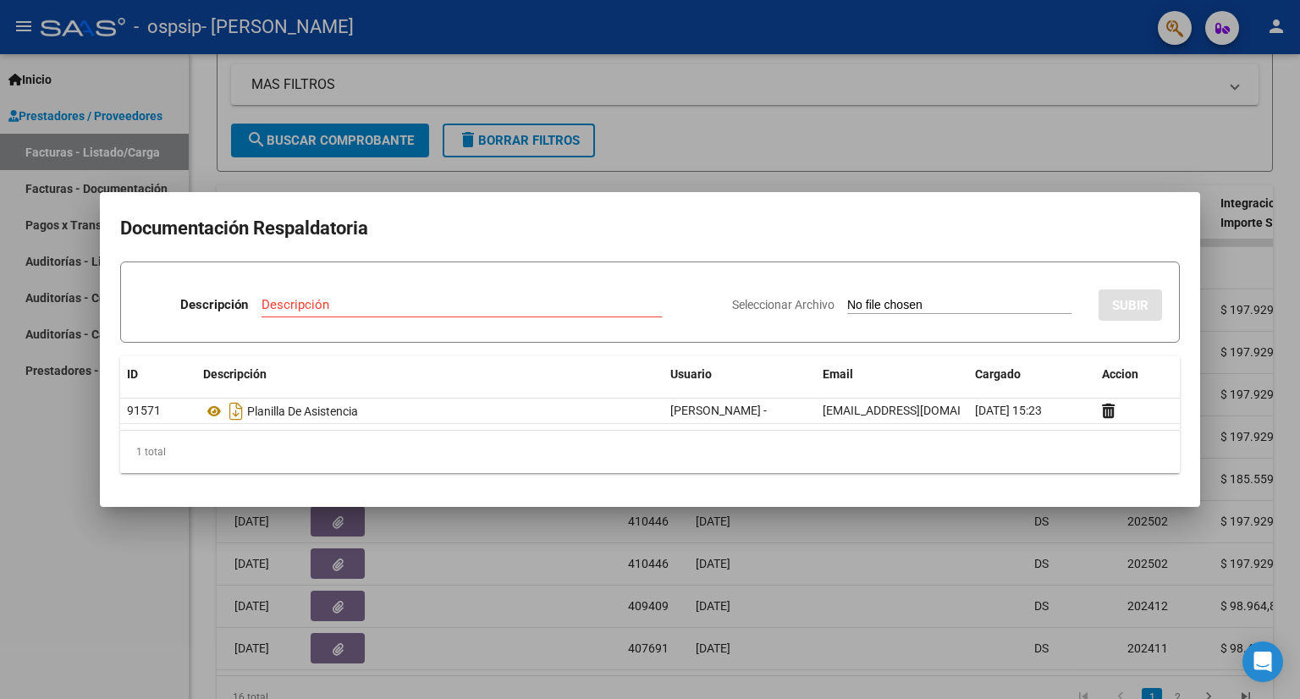
click at [888, 301] on input "Seleccionar Archivo" at bounding box center [959, 306] width 224 height 16
type input "C:\fakepath\asistencia [PERSON_NAME].pdf"
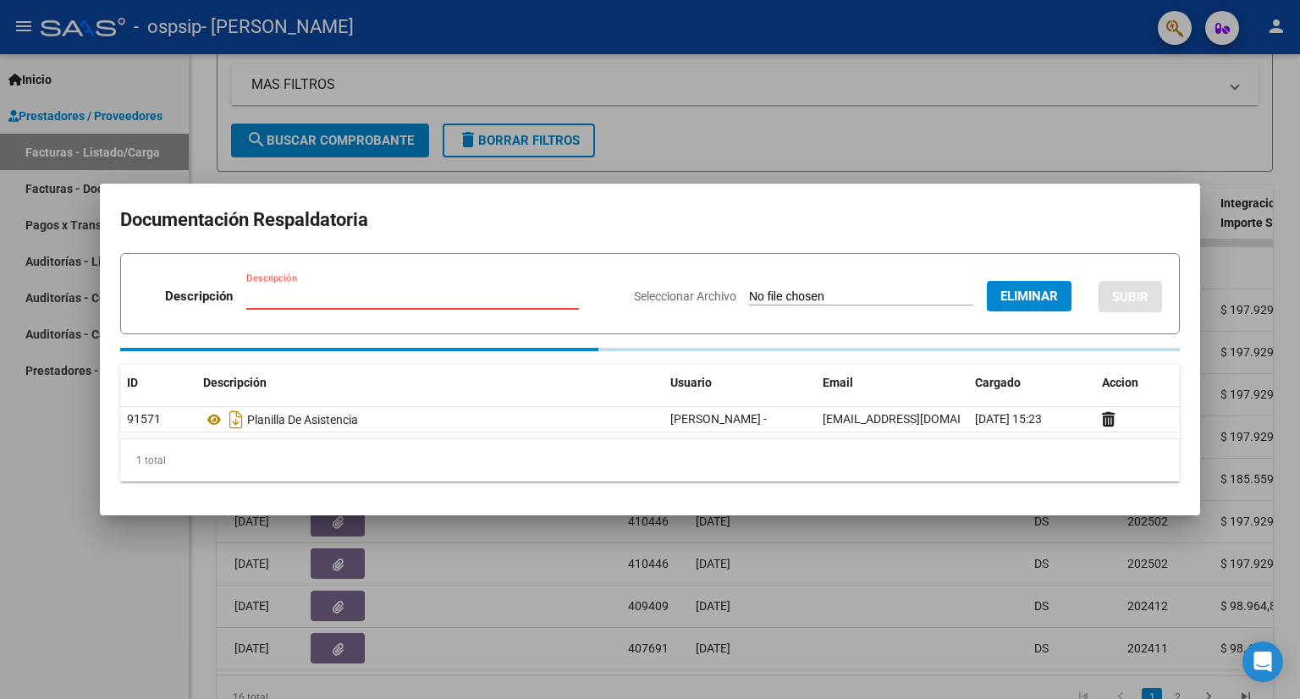
click at [444, 294] on input "Descripción" at bounding box center [412, 296] width 332 height 15
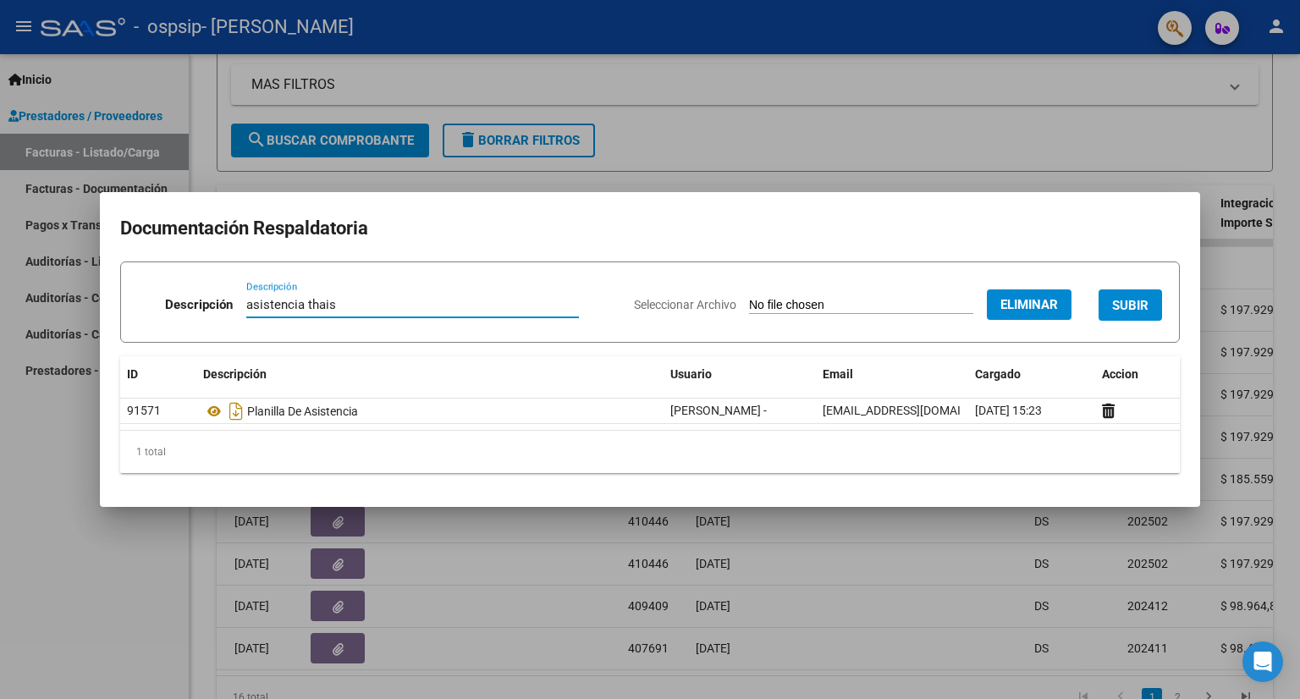
type input "asistencia thais"
click at [1131, 312] on span "SUBIR" at bounding box center [1130, 305] width 36 height 15
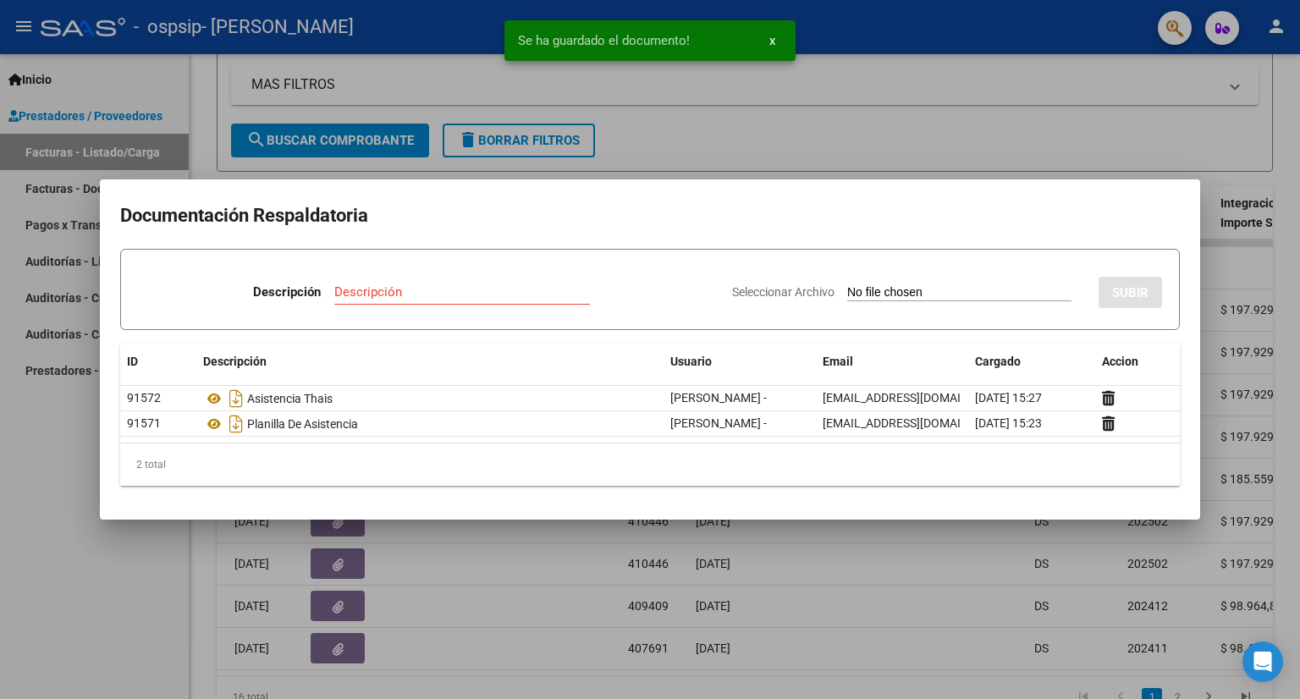
click at [923, 94] on div at bounding box center [650, 349] width 1300 height 699
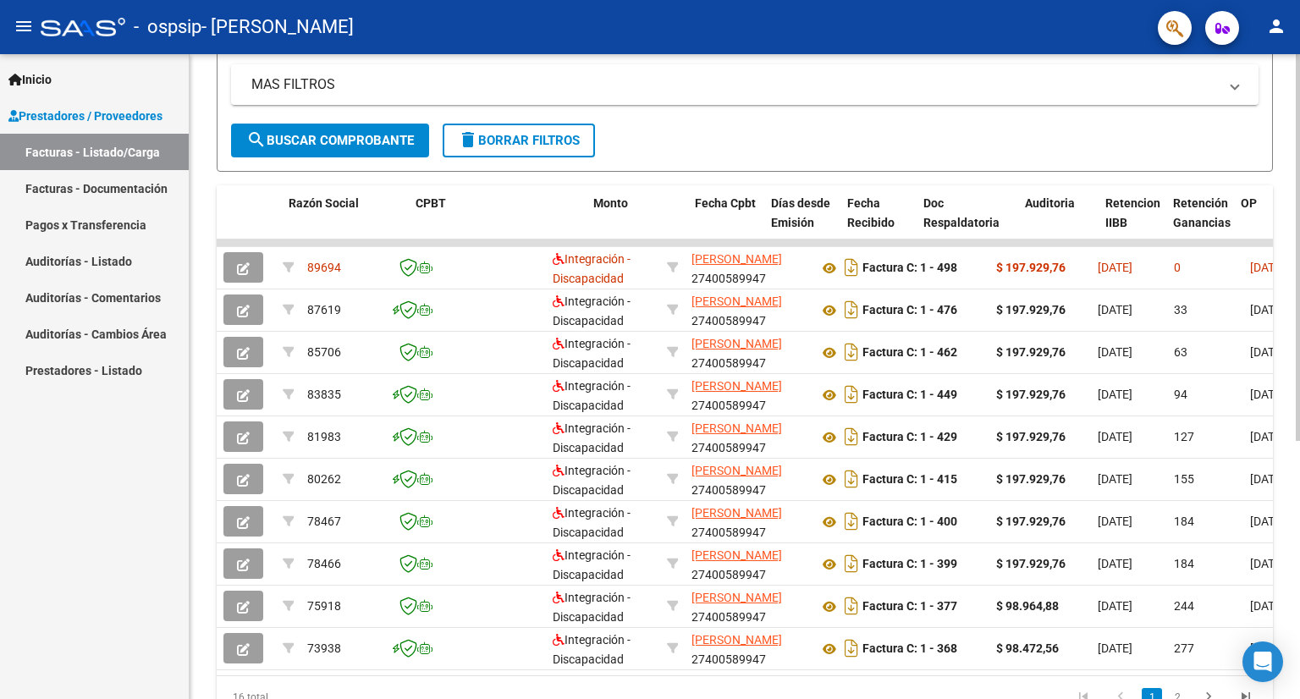
scroll to position [0, 650]
